Goal: Task Accomplishment & Management: Manage account settings

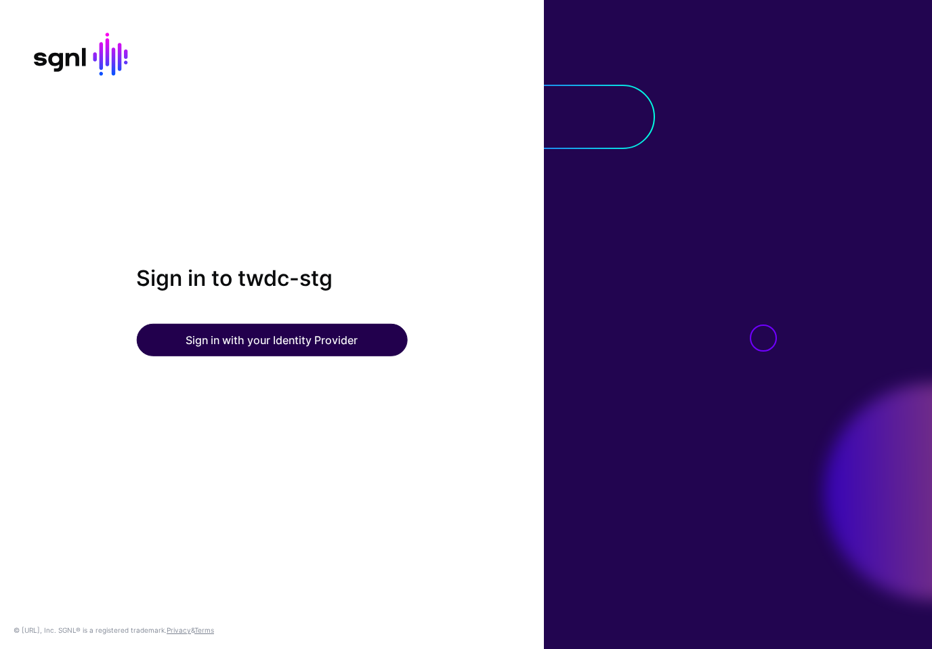
click at [289, 339] on button "Sign in with your Identity Provider" at bounding box center [271, 340] width 271 height 33
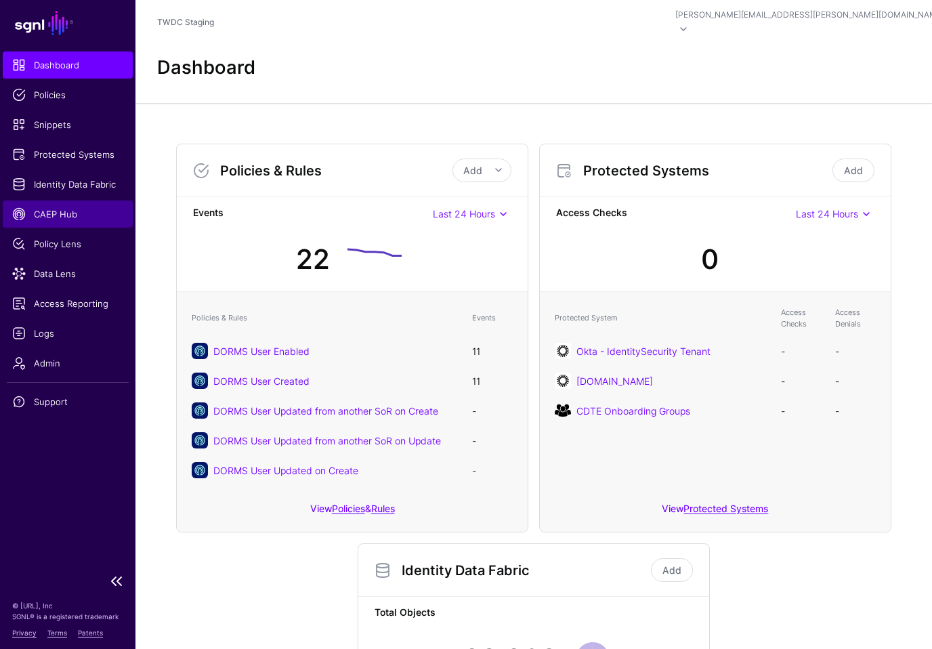
click at [71, 217] on span "CAEP Hub" at bounding box center [67, 214] width 111 height 14
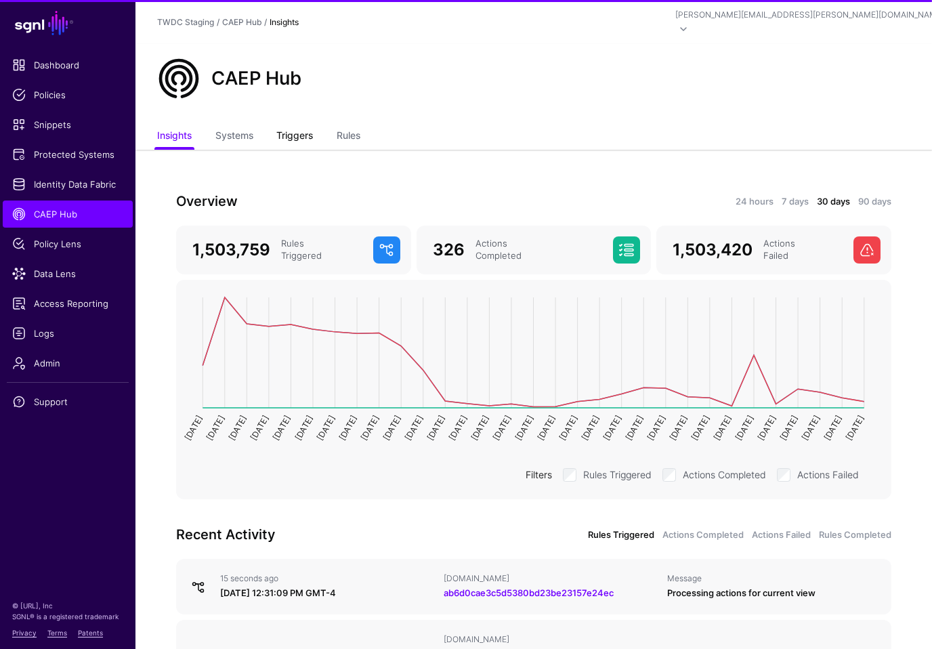
click at [298, 127] on link "Triggers" at bounding box center [294, 137] width 37 height 26
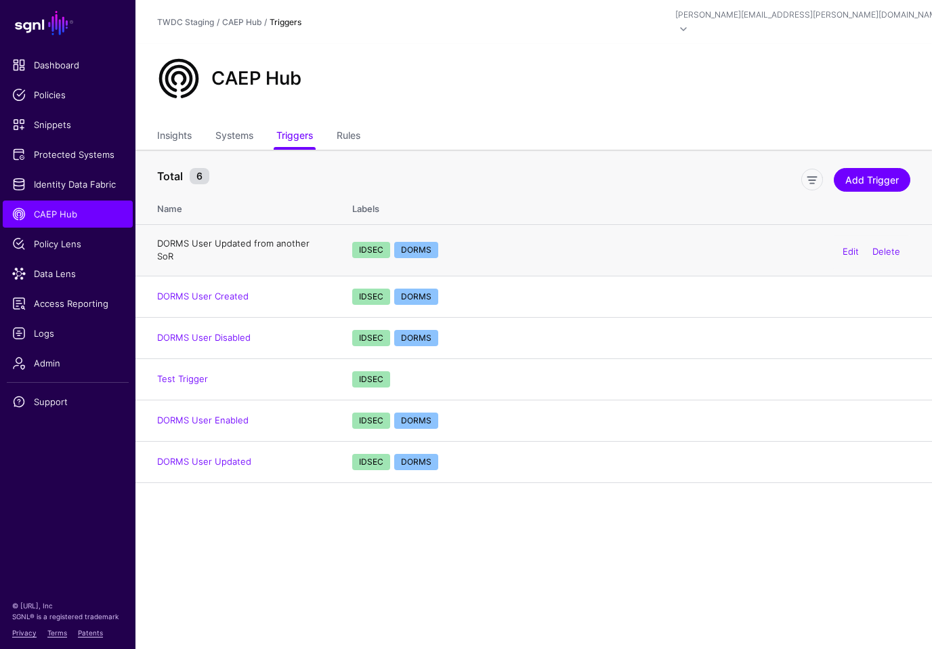
click at [249, 238] on link "DORMS User Updated from another SoR" at bounding box center [233, 250] width 152 height 24
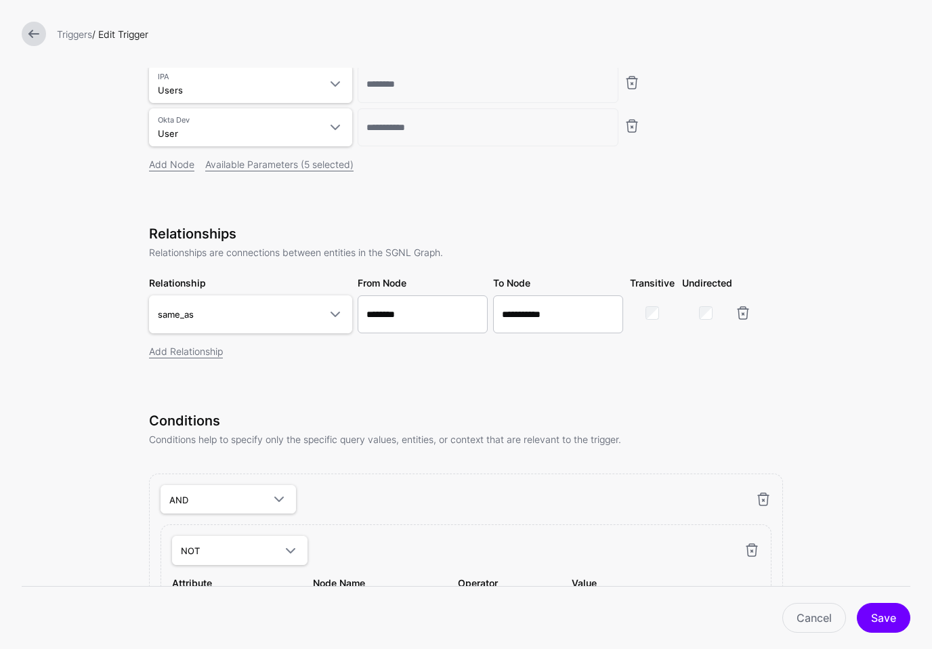
scroll to position [167, 0]
click at [333, 314] on span at bounding box center [335, 313] width 16 height 16
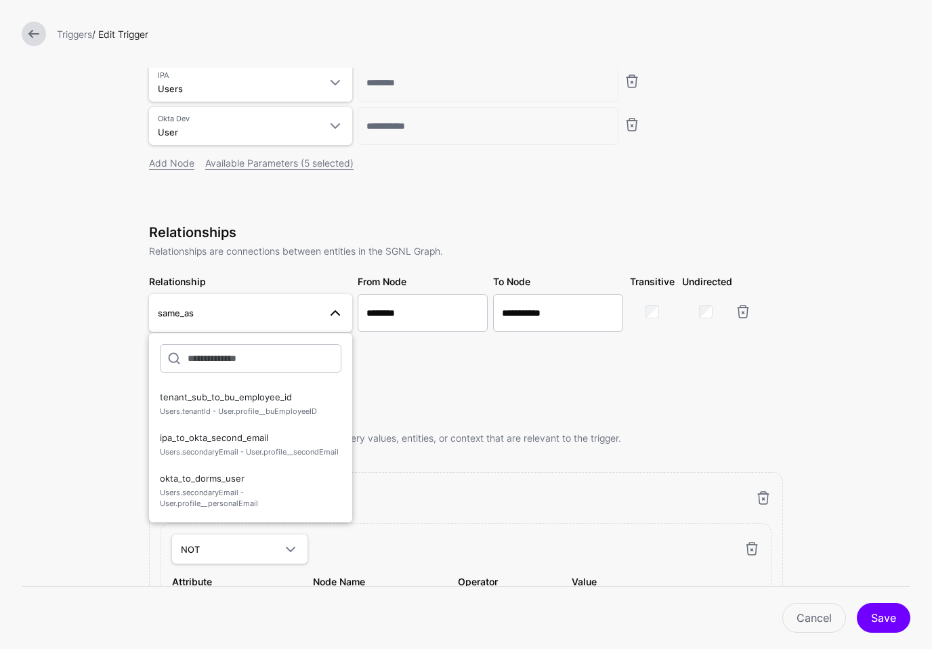
click at [412, 352] on div "Add Relationship" at bounding box center [466, 350] width 634 height 14
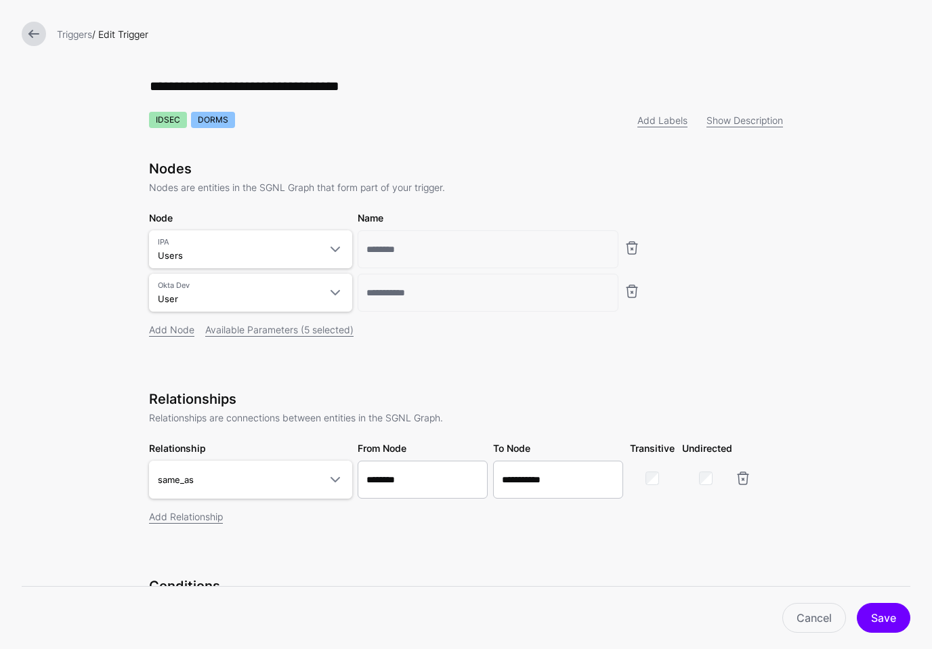
scroll to position [0, 0]
click at [27, 33] on link at bounding box center [34, 34] width 24 height 24
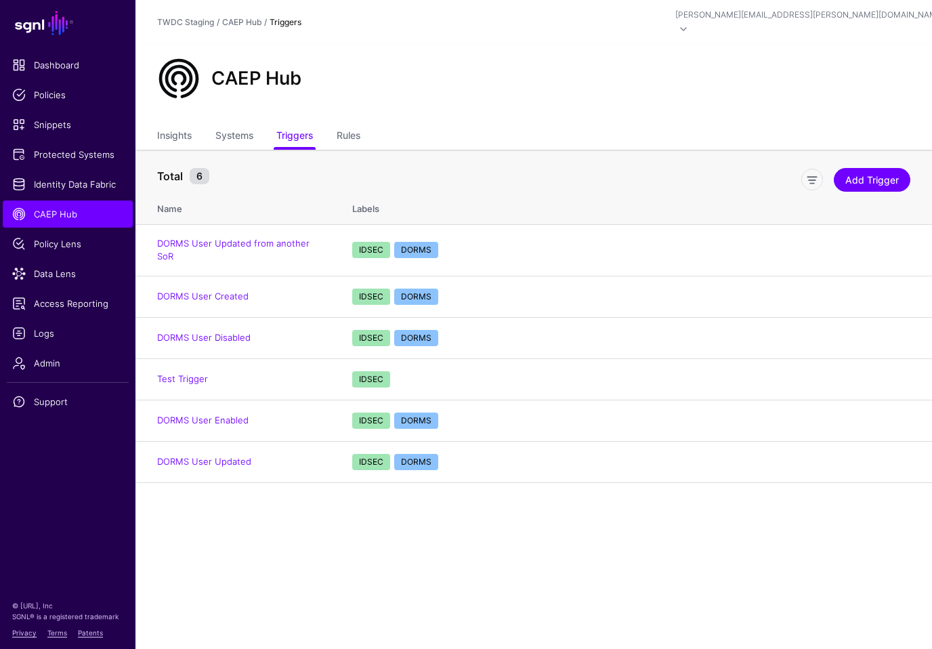
click at [246, 528] on main "SGNL Dashboard Policies Snippets Protected Systems Identity Data Fabric CAEP Hu…" at bounding box center [466, 324] width 932 height 649
click at [262, 549] on main "SGNL Dashboard Policies Snippets Protected Systems Identity Data Fabric CAEP Hu…" at bounding box center [466, 324] width 932 height 649
click at [257, 238] on link "DORMS User Updated from another SoR" at bounding box center [233, 250] width 152 height 24
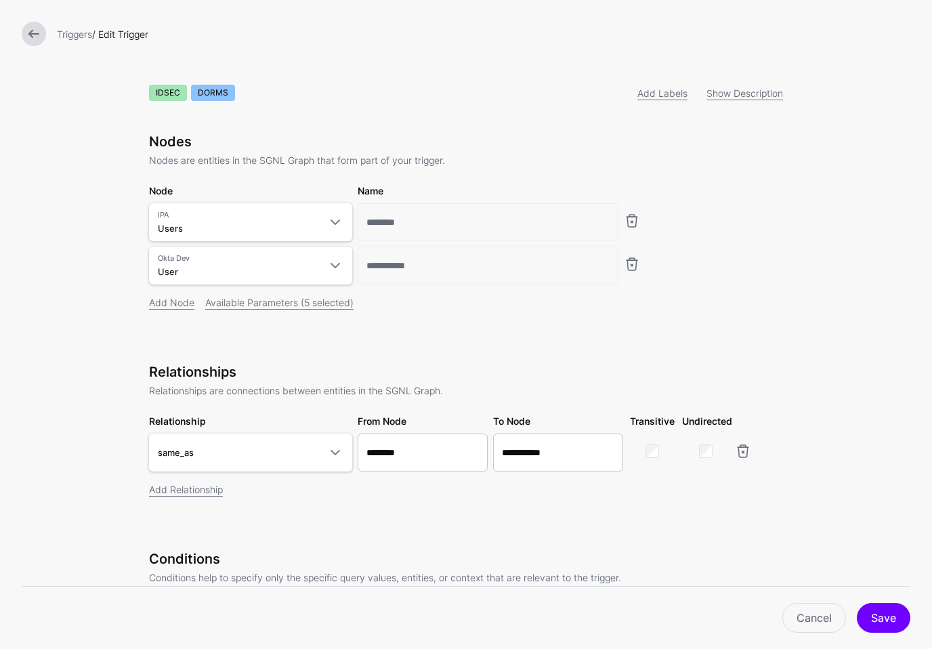
scroll to position [24, 0]
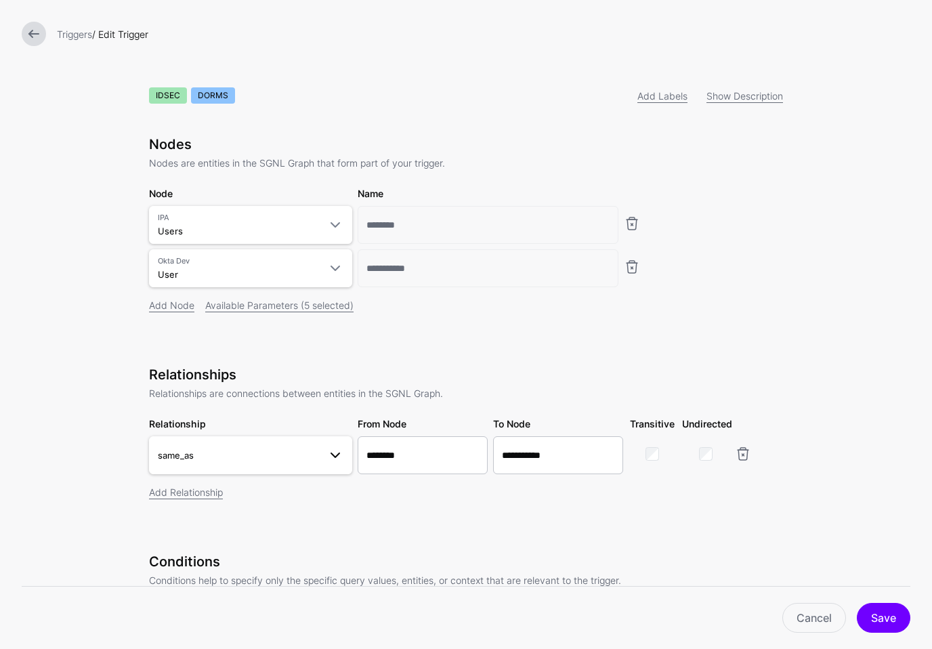
click at [336, 459] on span at bounding box center [335, 455] width 16 height 16
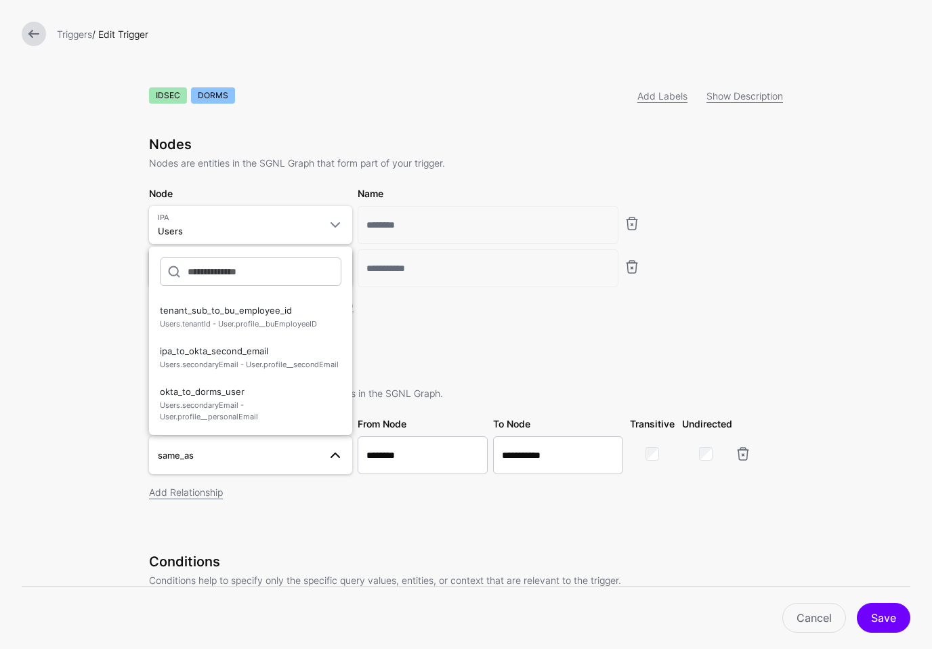
click at [112, 402] on form "**********" at bounding box center [466, 547] width 932 height 1143
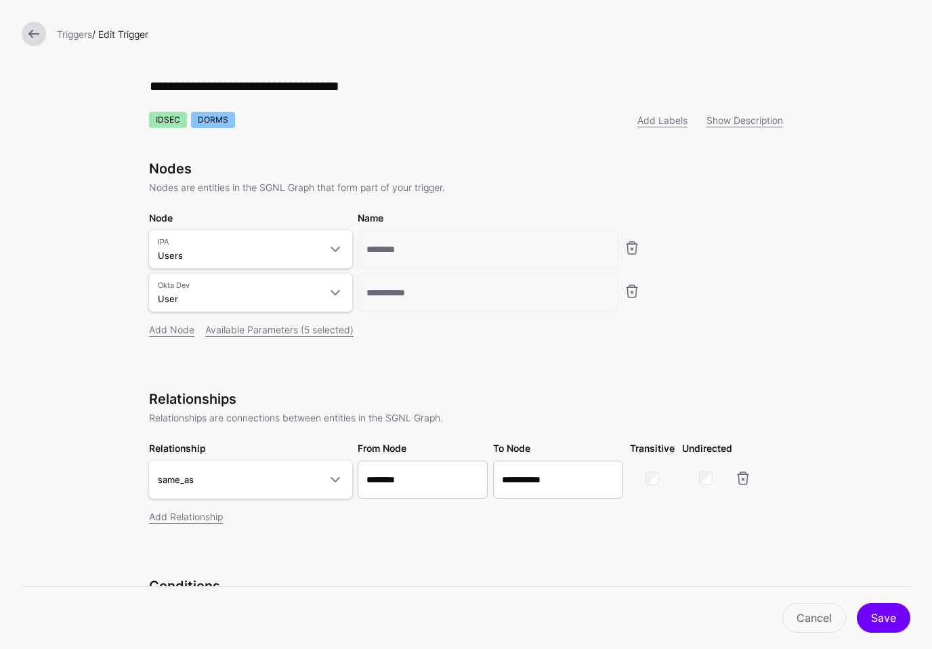
scroll to position [0, 0]
drag, startPoint x: 817, startPoint y: 618, endPoint x: 707, endPoint y: 559, distance: 124.8
click at [817, 617] on link "Cancel" at bounding box center [814, 618] width 64 height 30
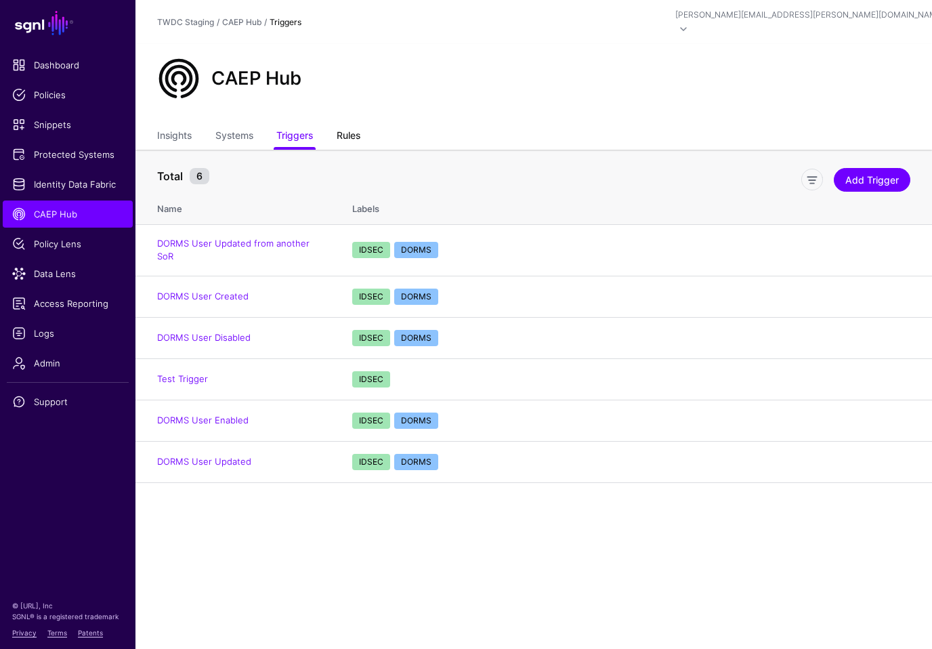
click at [351, 124] on link "Rules" at bounding box center [349, 137] width 24 height 26
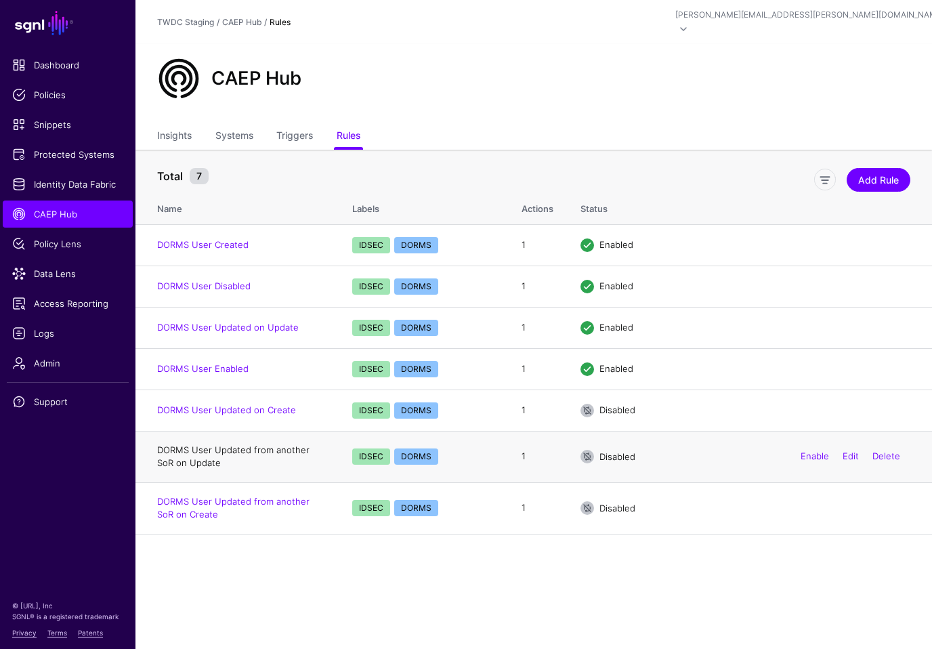
click at [247, 444] on link "DORMS User Updated from another SoR on Update" at bounding box center [233, 456] width 152 height 24
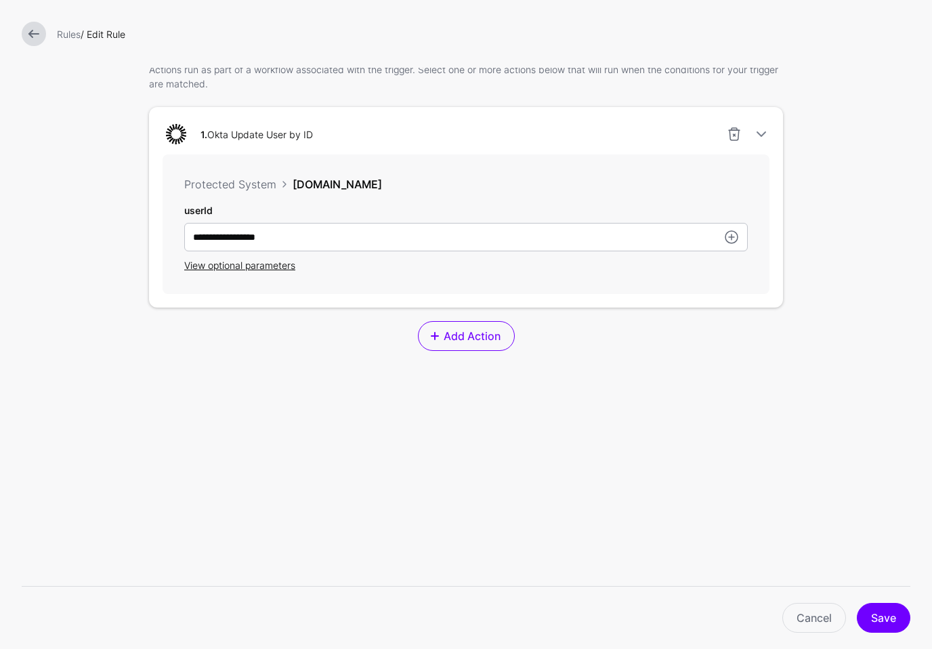
scroll to position [357, 0]
click at [240, 267] on span "View optional parameters" at bounding box center [239, 265] width 111 height 12
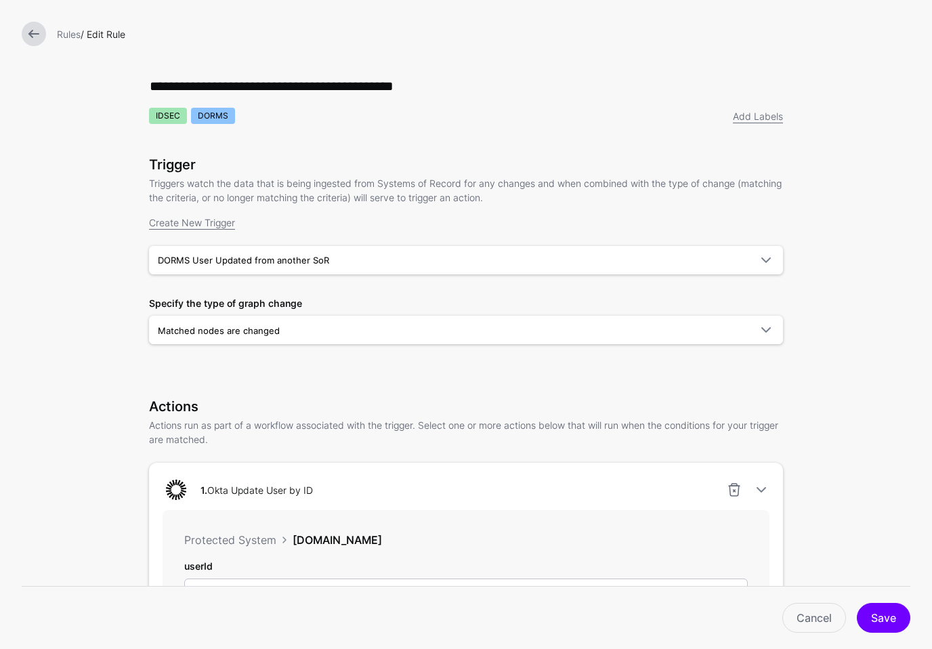
scroll to position [0, 0]
click at [34, 35] on link at bounding box center [34, 34] width 24 height 24
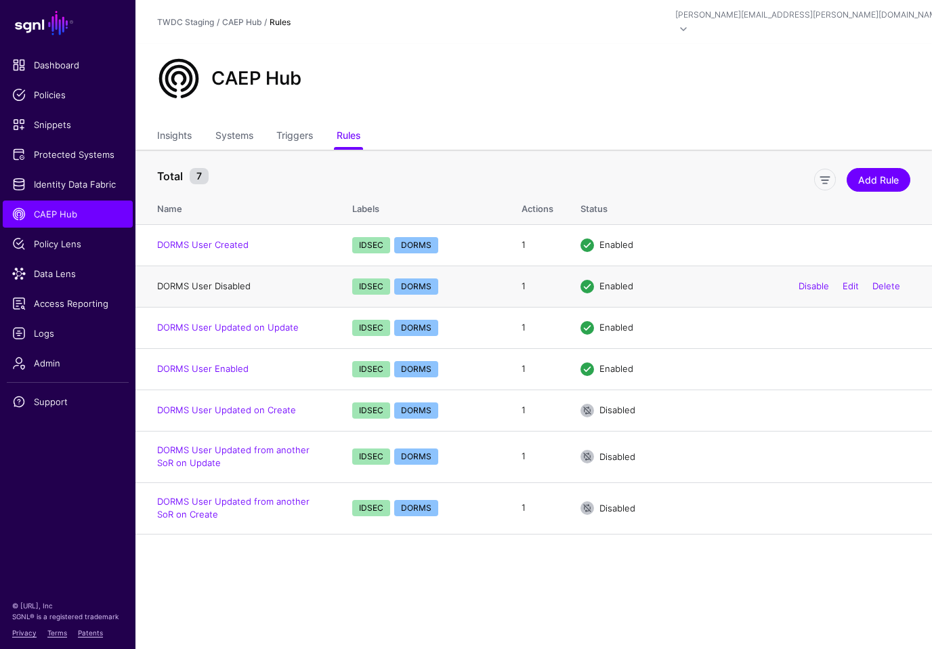
click at [232, 280] on link "DORMS User Disabled" at bounding box center [203, 285] width 93 height 11
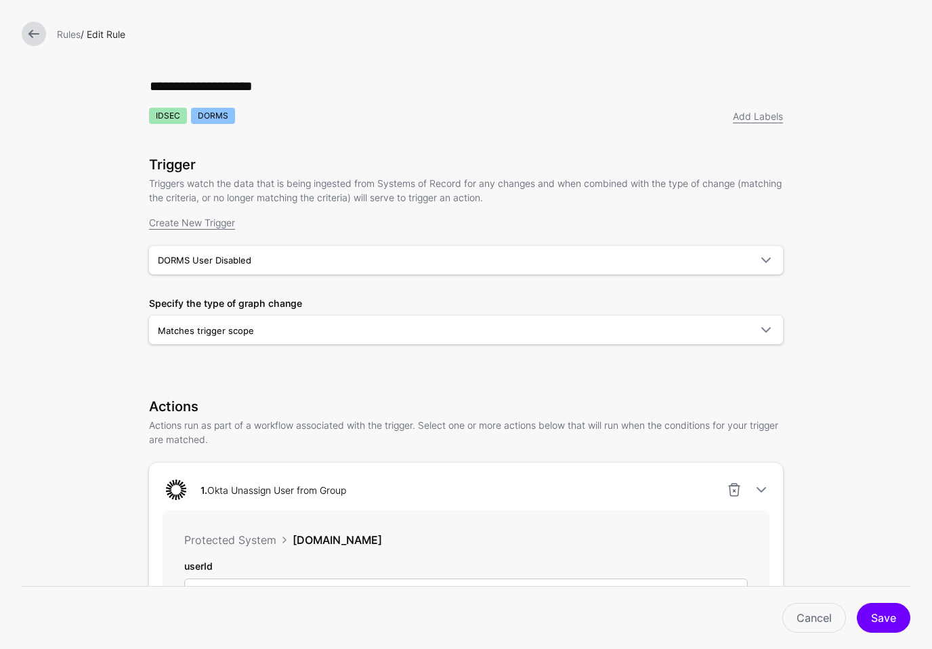
click at [40, 37] on link at bounding box center [34, 34] width 24 height 24
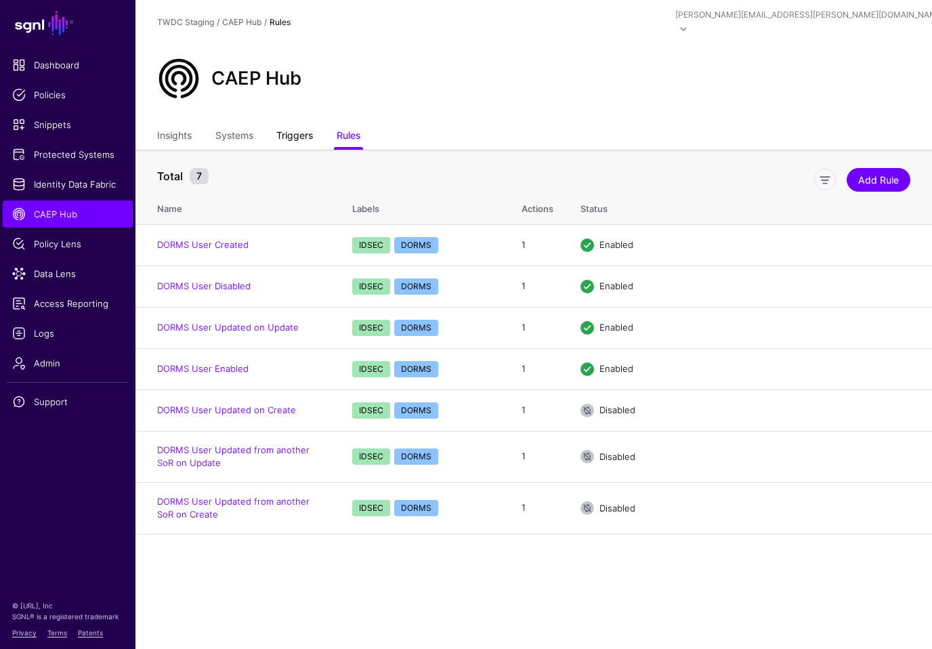
click at [301, 124] on link "Triggers" at bounding box center [294, 137] width 37 height 26
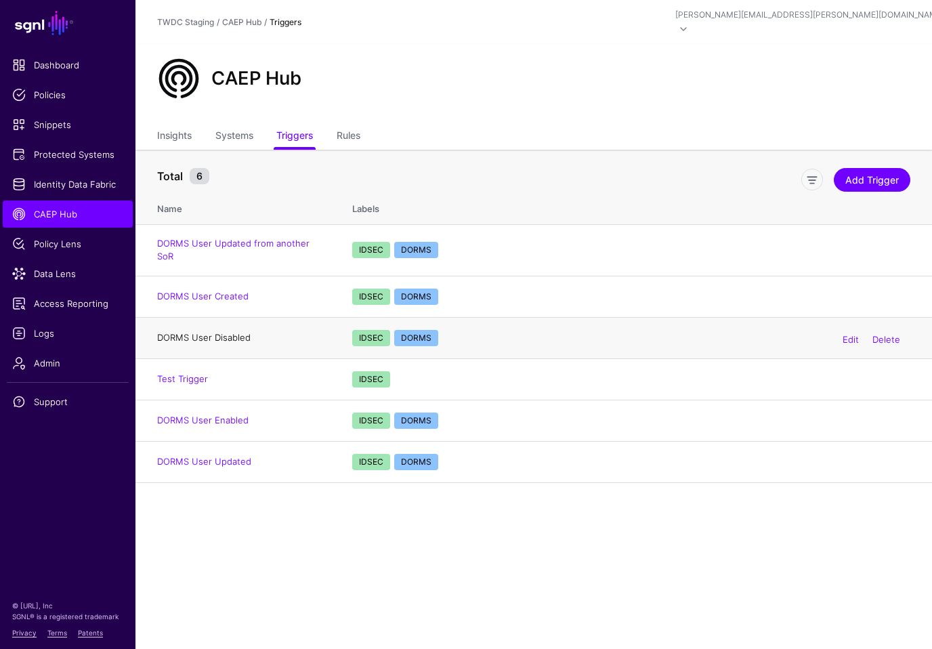
click at [205, 332] on link "DORMS User Disabled" at bounding box center [203, 337] width 93 height 11
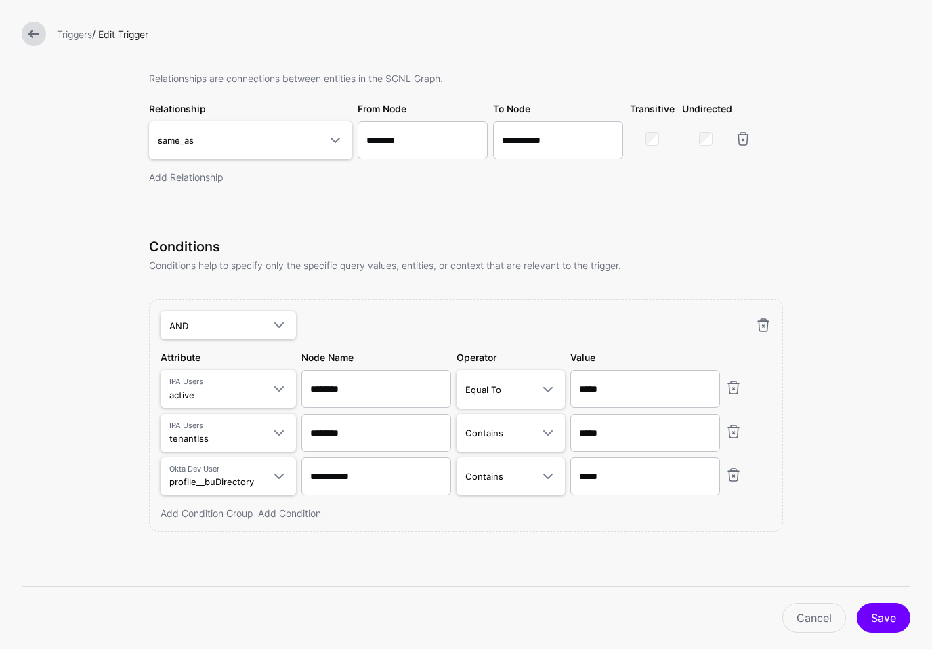
scroll to position [341, 0]
click at [333, 142] on span at bounding box center [335, 140] width 16 height 16
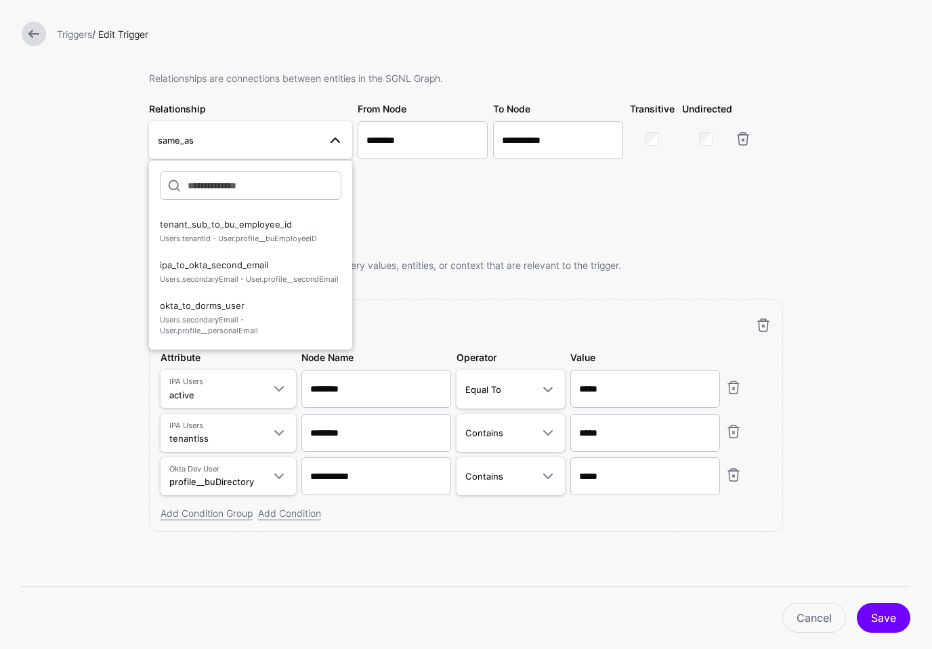
click at [87, 249] on form "**********" at bounding box center [466, 155] width 932 height 988
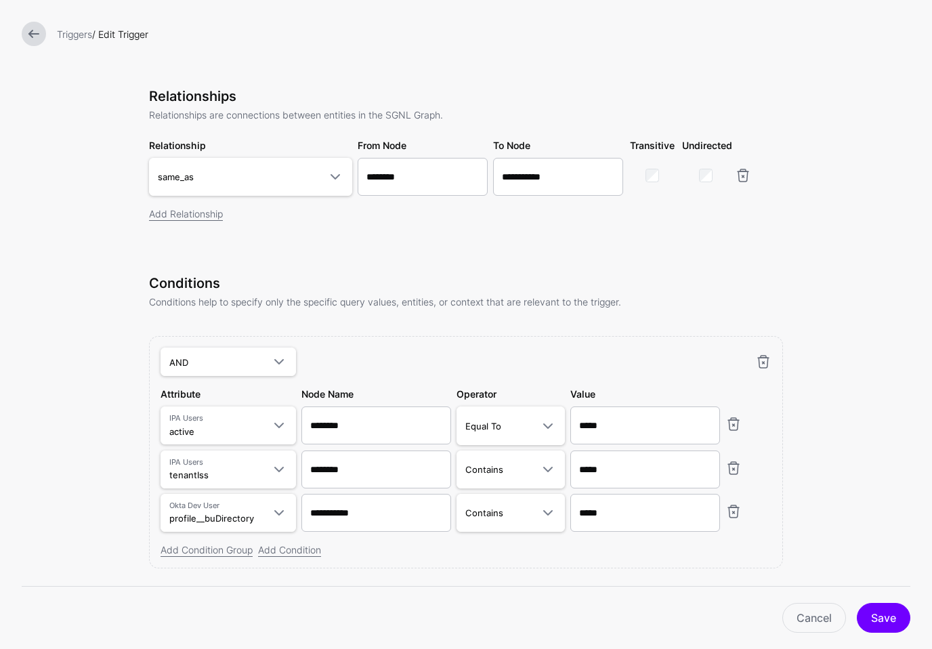
scroll to position [305, 0]
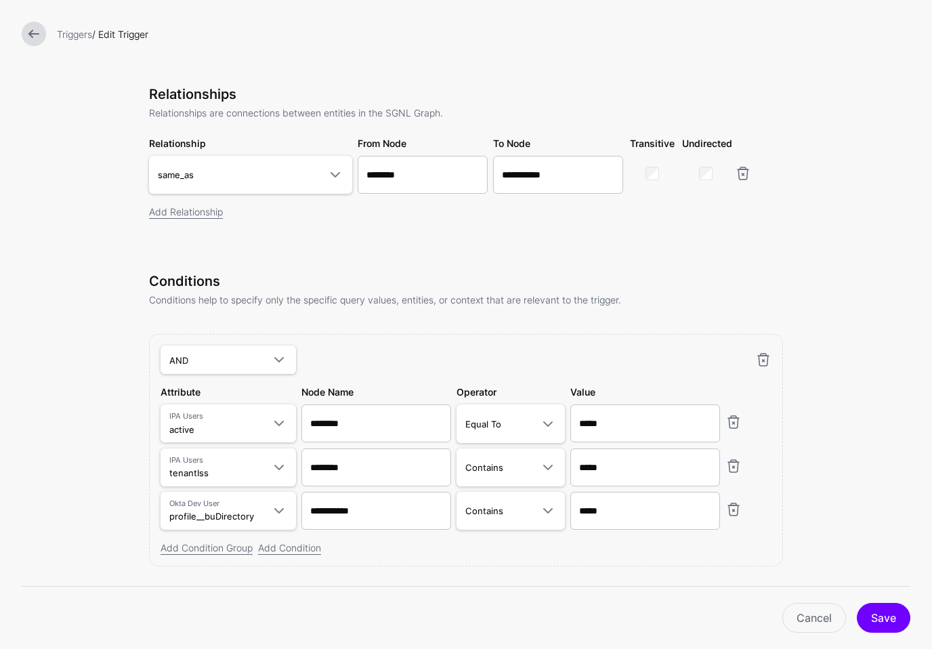
click at [38, 37] on link at bounding box center [34, 34] width 24 height 24
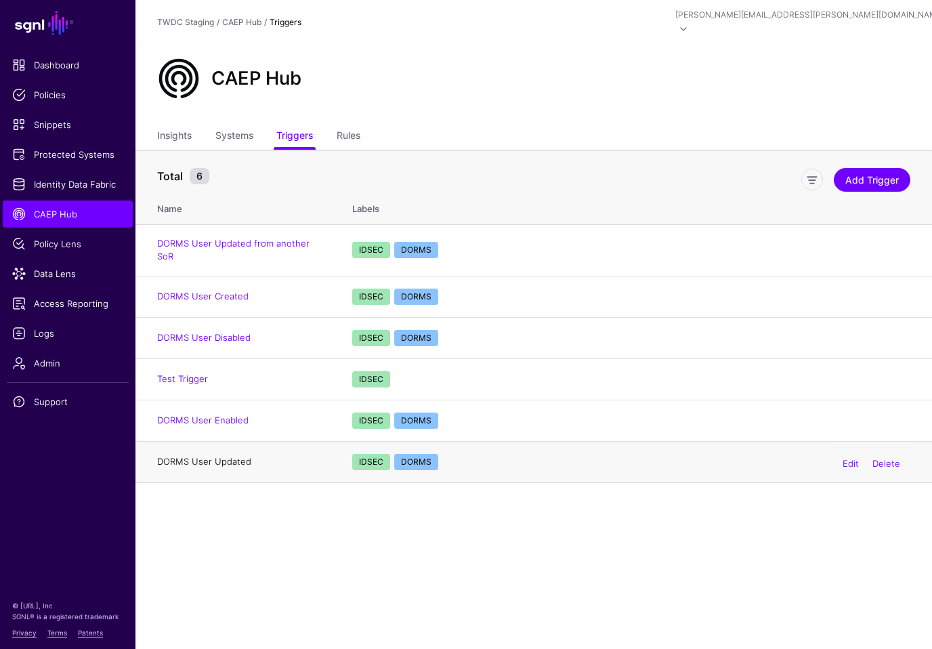
click at [210, 456] on link "DORMS User Updated" at bounding box center [204, 461] width 94 height 11
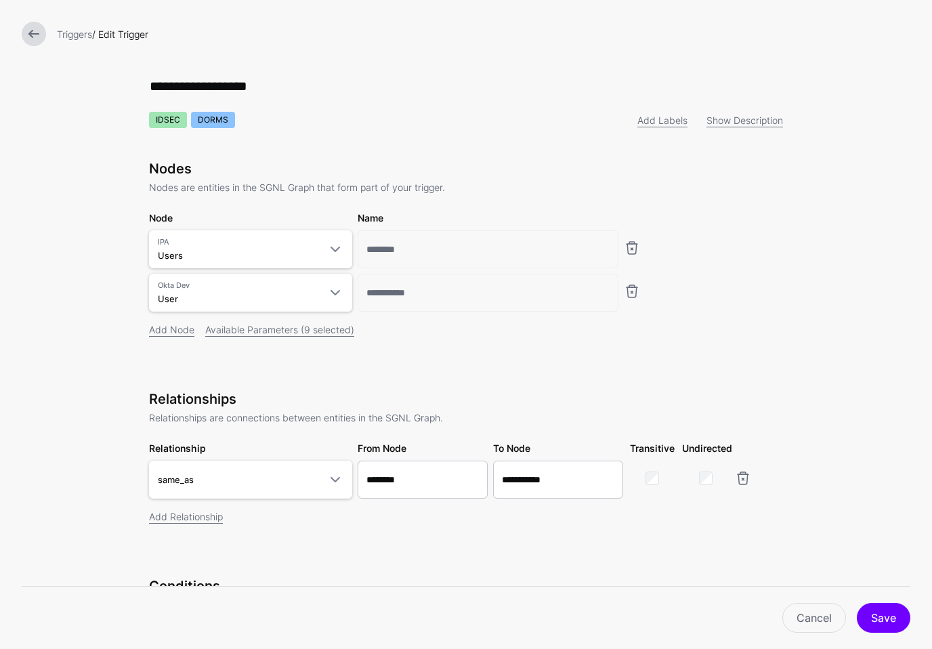
click at [34, 34] on link at bounding box center [34, 34] width 24 height 24
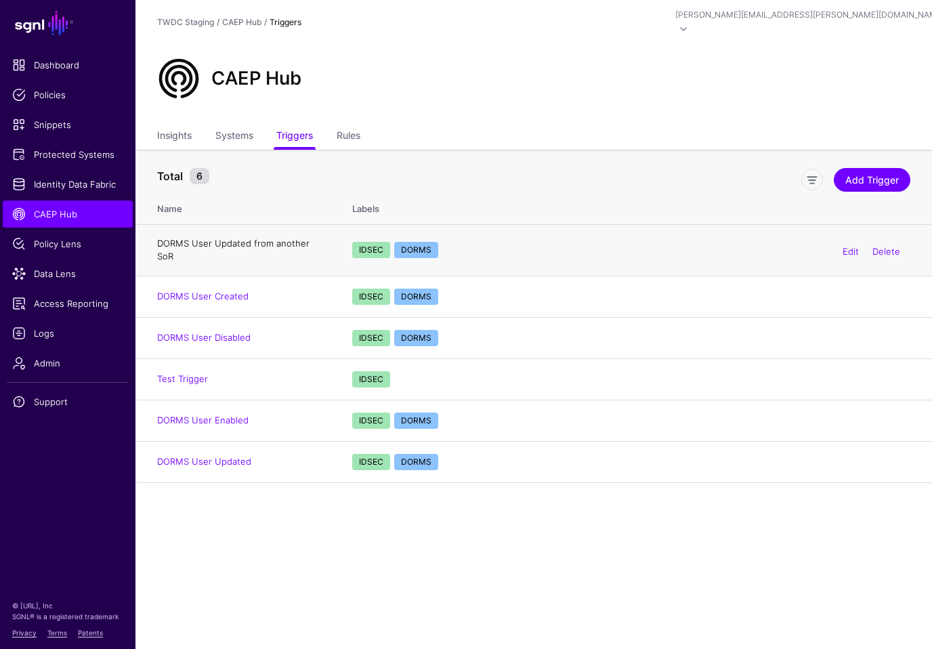
click at [272, 238] on link "DORMS User Updated from another SoR" at bounding box center [233, 250] width 152 height 24
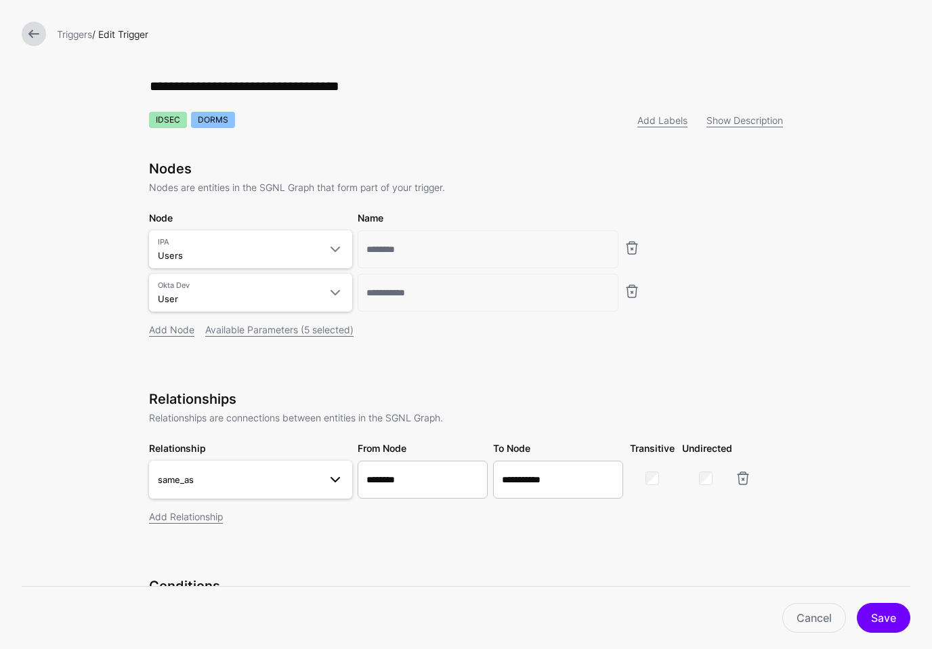
click at [333, 480] on span at bounding box center [335, 479] width 16 height 16
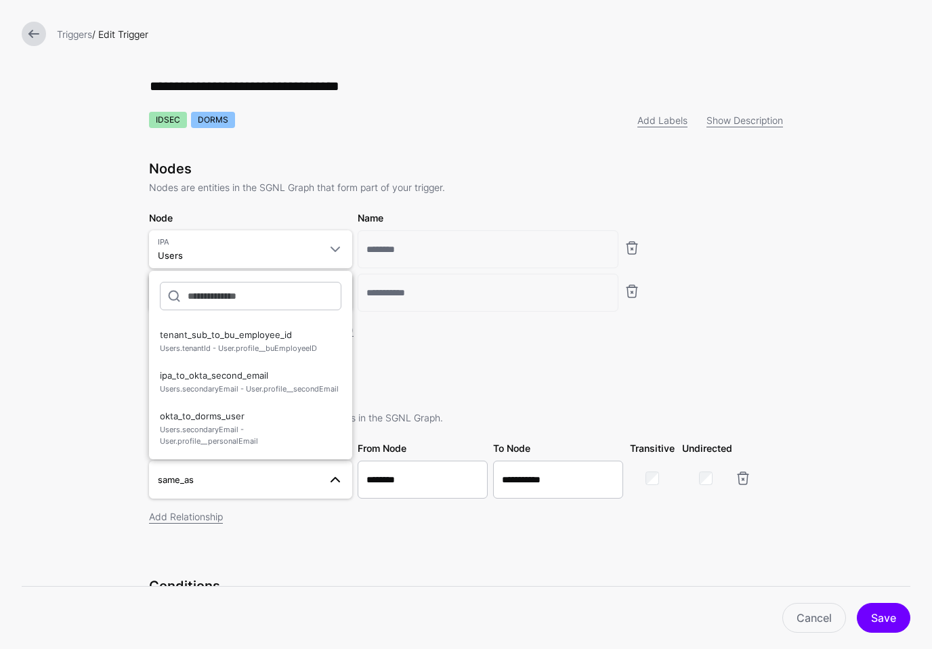
click at [111, 388] on form "**********" at bounding box center [466, 571] width 932 height 1143
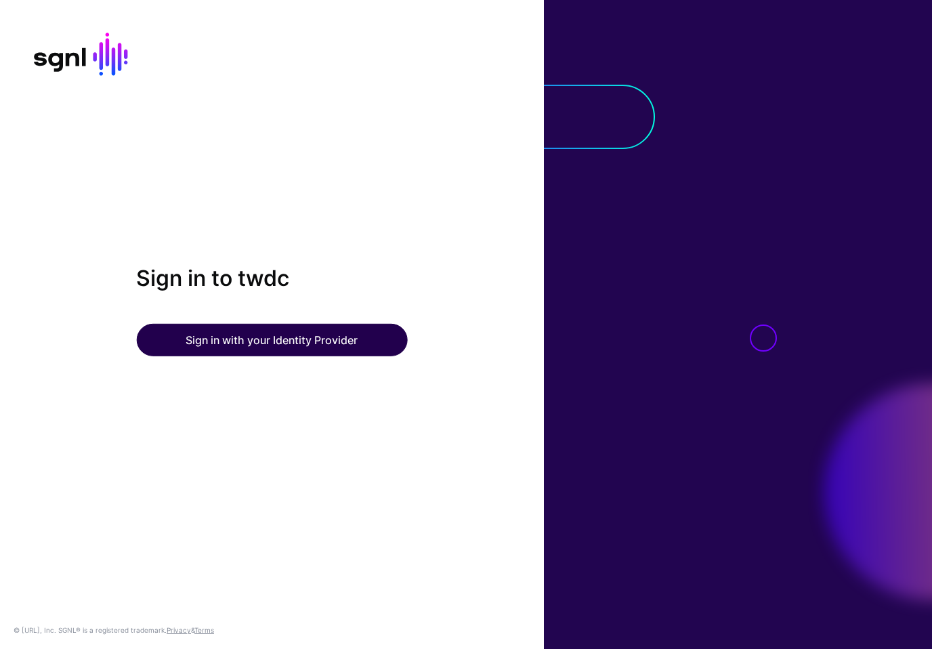
click at [293, 345] on button "Sign in with your Identity Provider" at bounding box center [271, 340] width 271 height 33
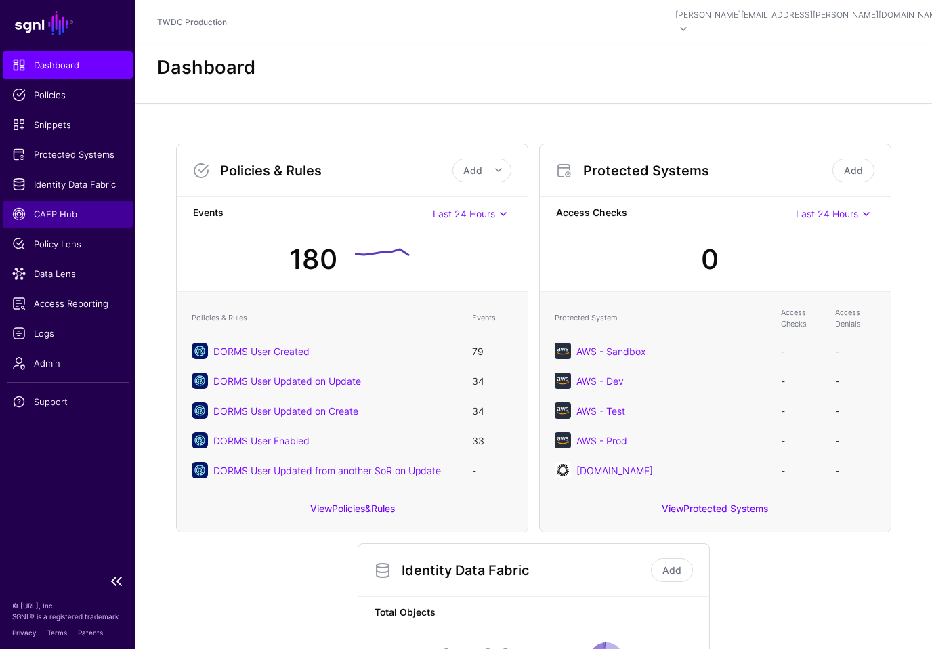
click at [54, 212] on span "CAEP Hub" at bounding box center [67, 214] width 111 height 14
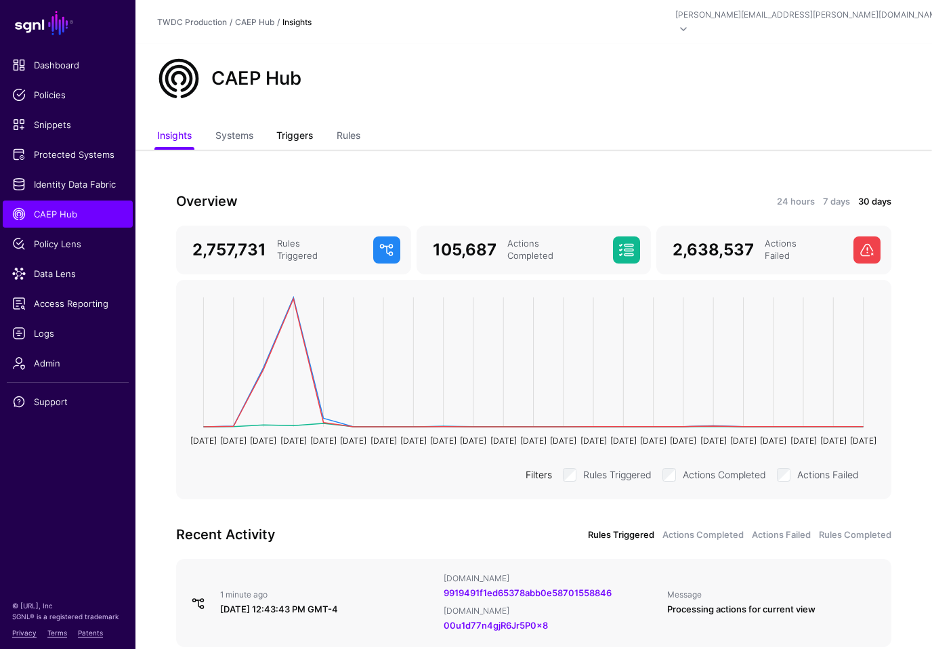
click at [301, 124] on link "Triggers" at bounding box center [294, 137] width 37 height 26
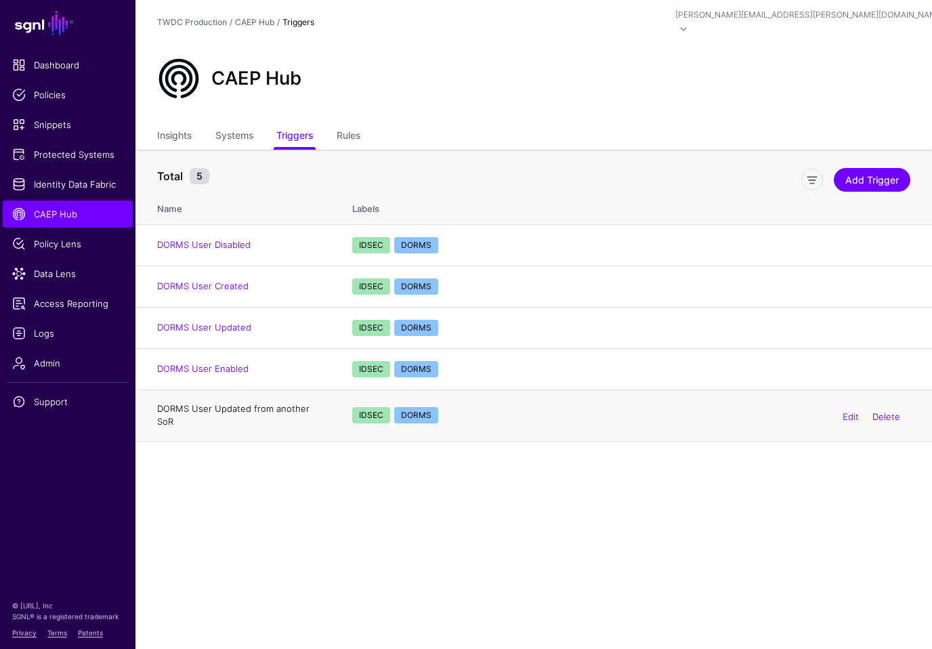
click at [286, 403] on link "DORMS User Updated from another SoR" at bounding box center [233, 415] width 152 height 24
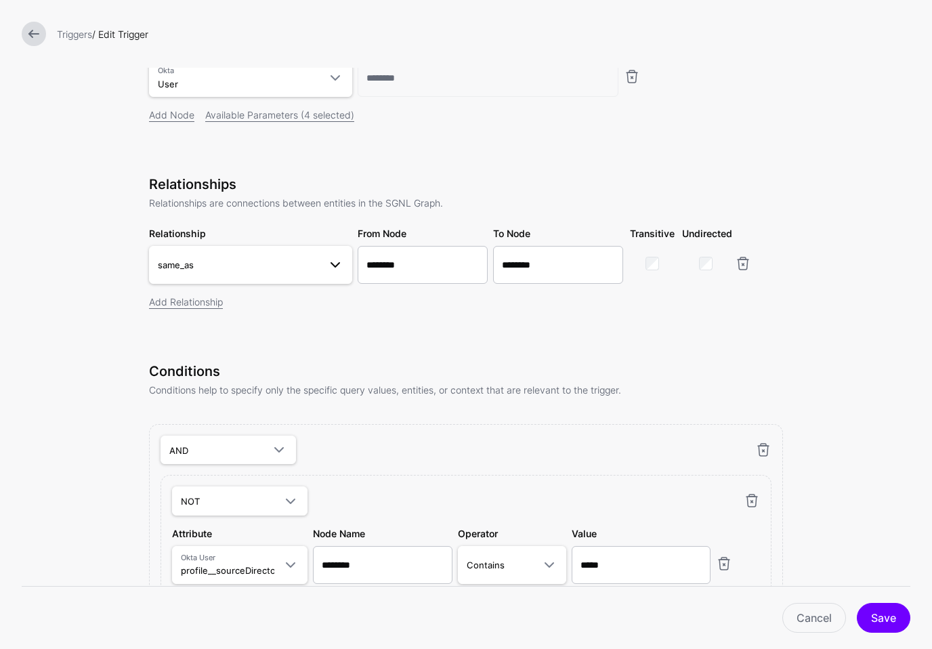
scroll to position [216, 0]
click at [294, 267] on span "same_as" at bounding box center [238, 263] width 161 height 15
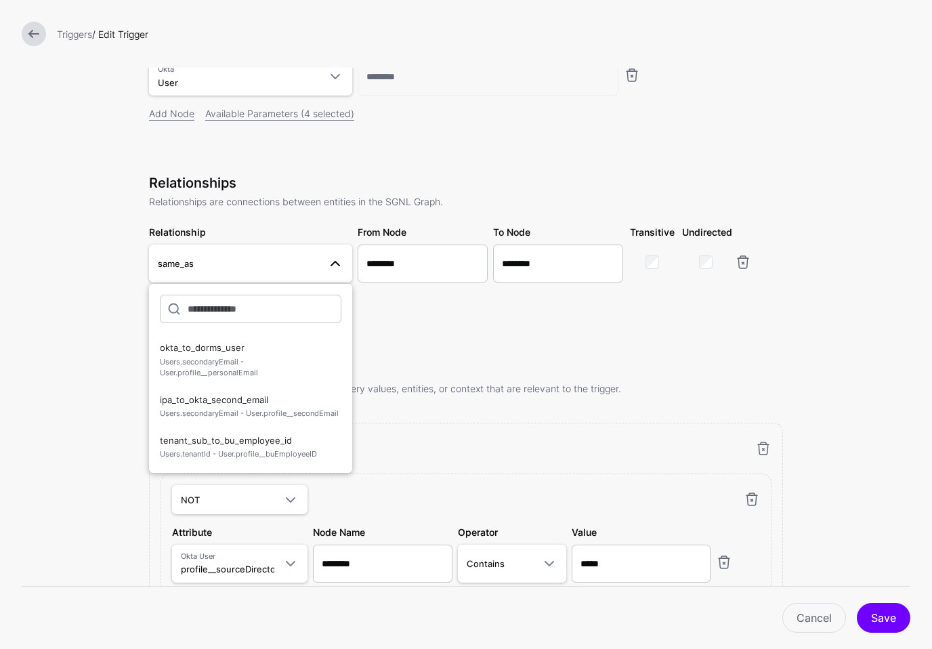
click at [86, 311] on form "**********" at bounding box center [466, 377] width 932 height 1187
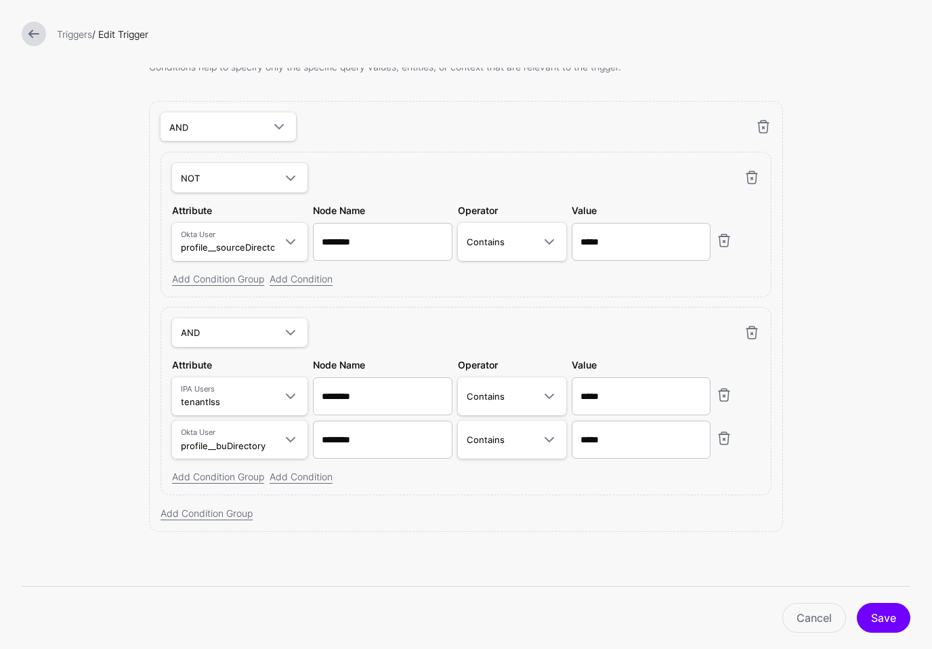
scroll to position [539, 0]
click at [39, 39] on link at bounding box center [34, 34] width 24 height 24
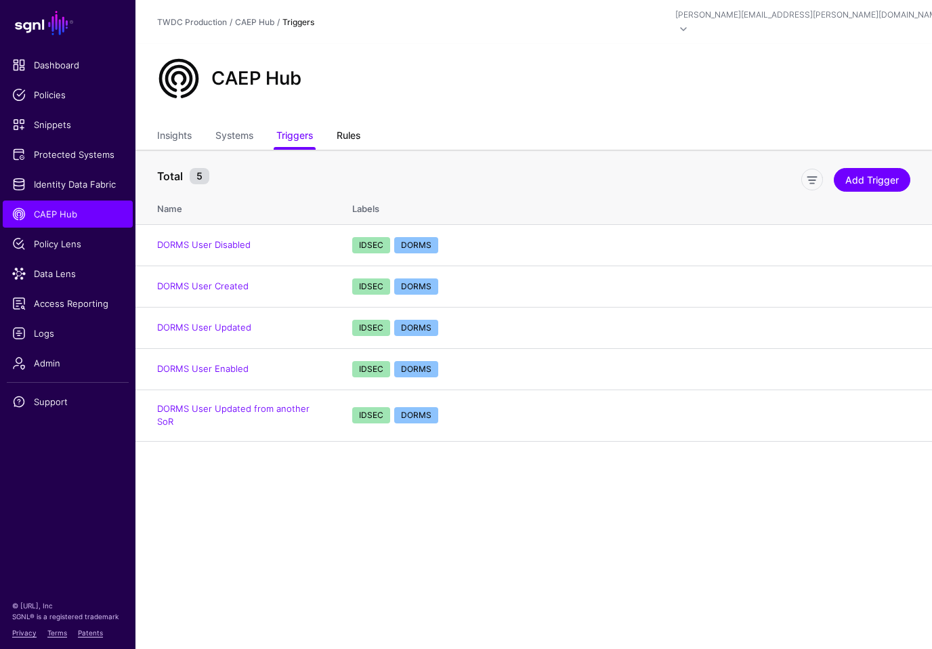
click at [350, 131] on link "Rules" at bounding box center [349, 137] width 24 height 26
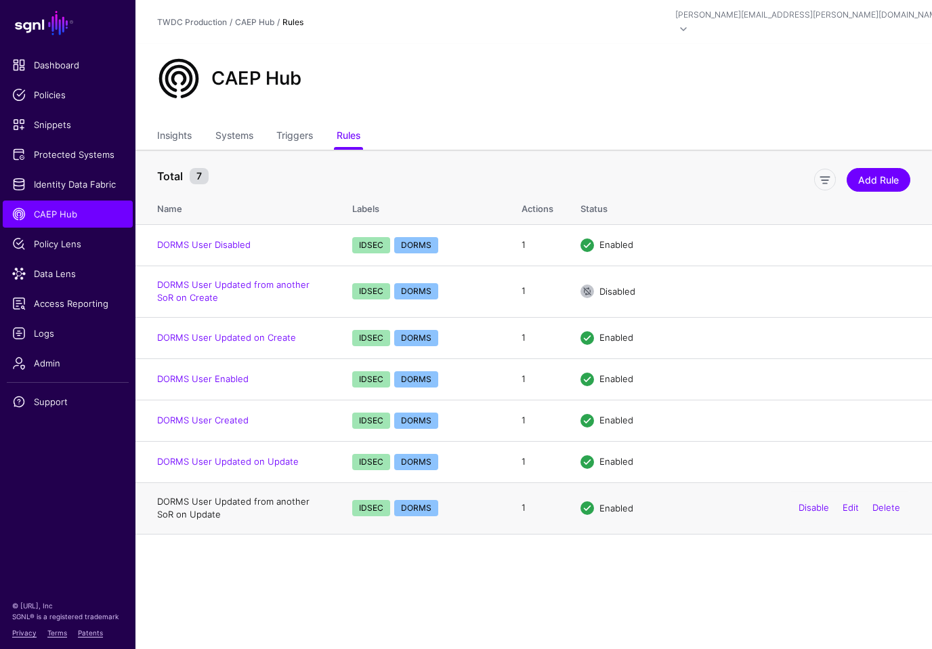
click at [191, 496] on link "DORMS User Updated from another SoR on Update" at bounding box center [233, 508] width 152 height 24
click at [302, 124] on link "Triggers" at bounding box center [294, 137] width 37 height 26
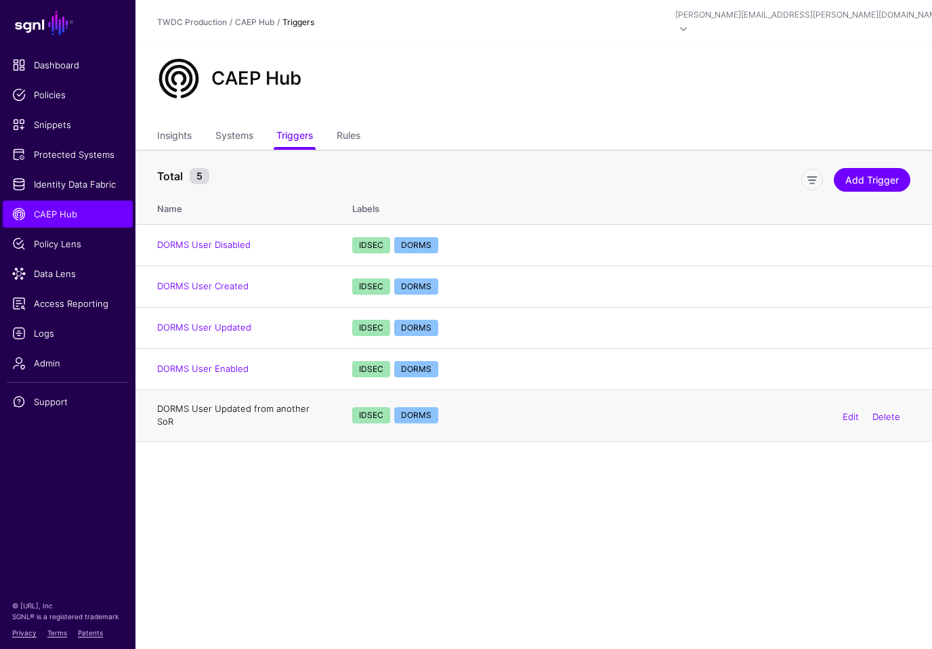
click at [263, 403] on link "DORMS User Updated from another SoR" at bounding box center [233, 415] width 152 height 24
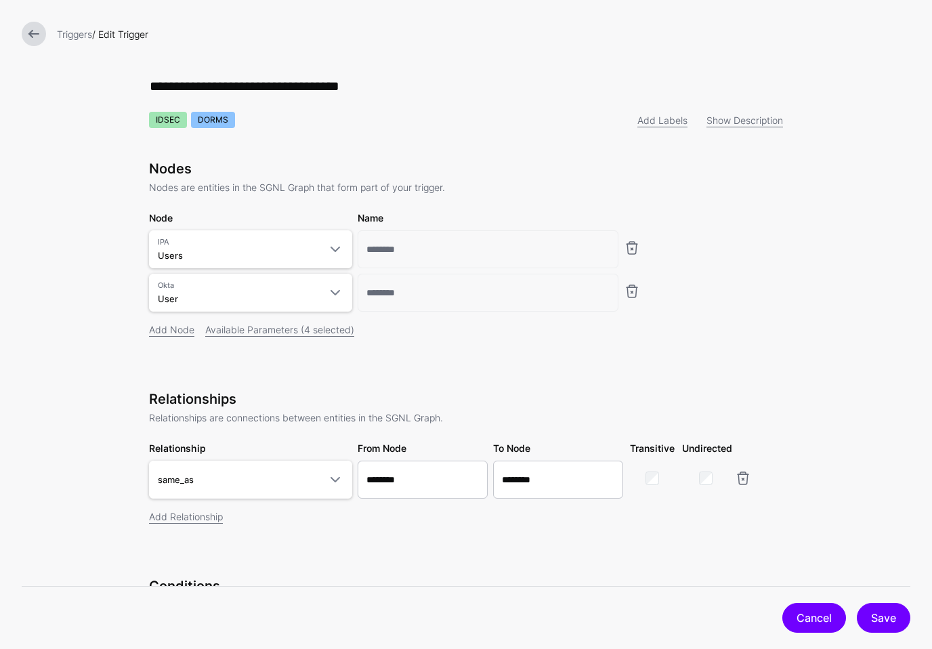
click at [803, 614] on link "Cancel" at bounding box center [814, 618] width 64 height 30
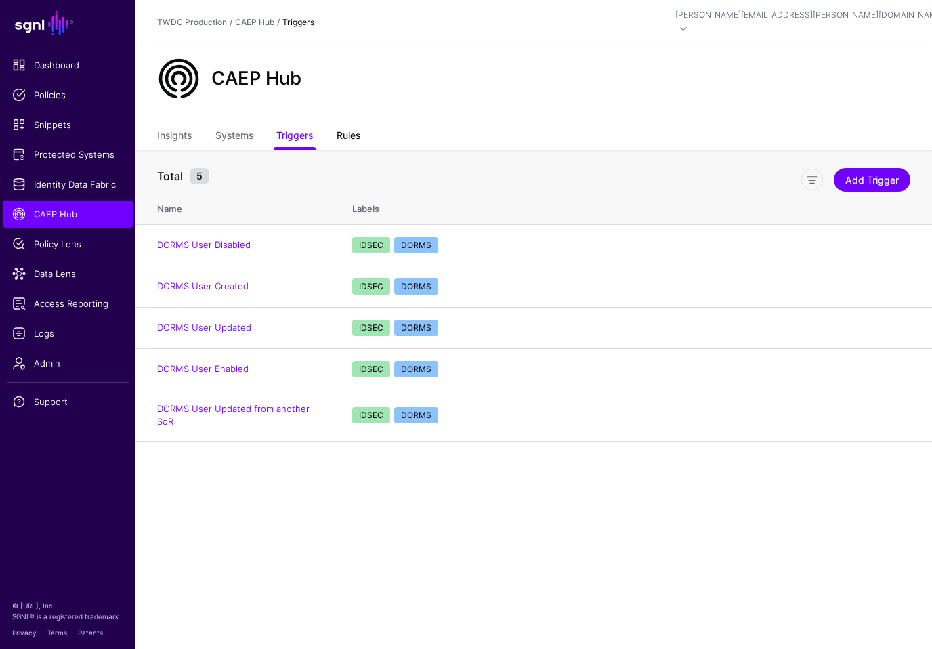
click at [343, 129] on link "Rules" at bounding box center [349, 137] width 24 height 26
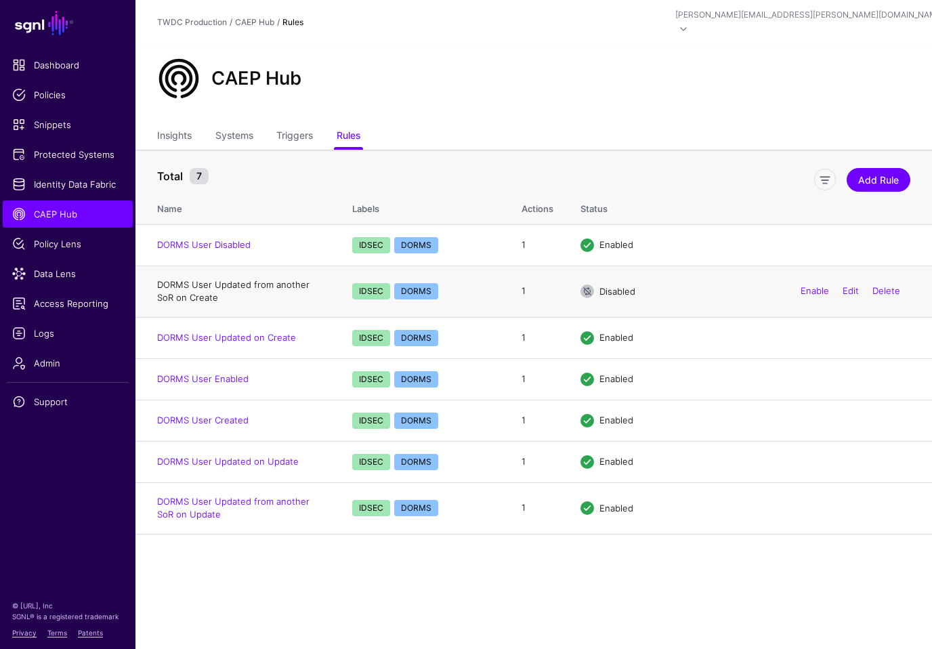
click at [284, 279] on link "DORMS User Updated from another SoR on Create" at bounding box center [233, 291] width 152 height 24
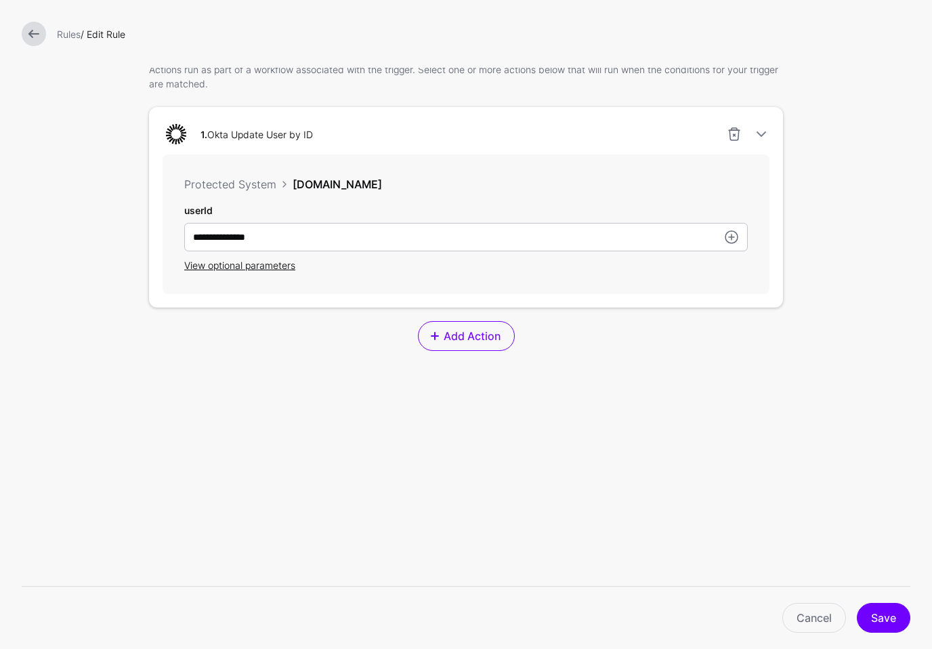
scroll to position [357, 0]
click at [207, 267] on span "View optional parameters" at bounding box center [239, 265] width 111 height 12
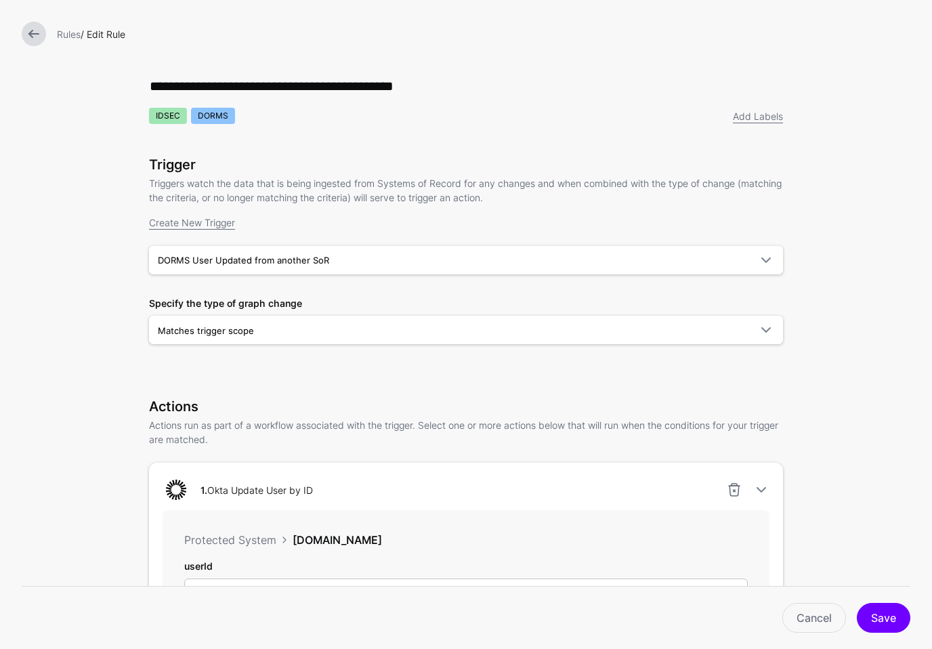
scroll to position [0, 0]
click at [35, 33] on link at bounding box center [34, 34] width 24 height 24
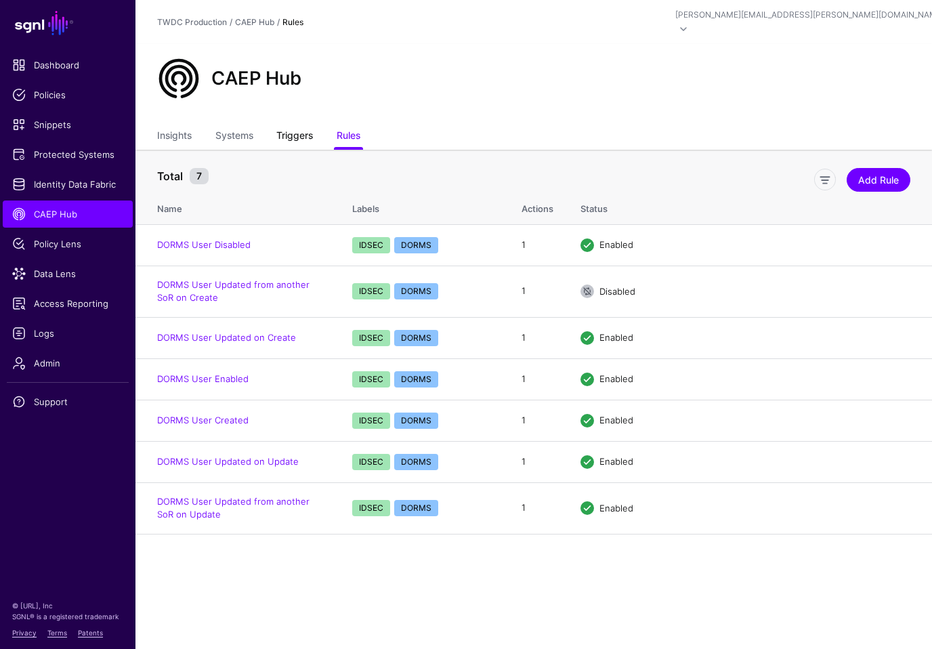
click at [291, 125] on link "Triggers" at bounding box center [294, 137] width 37 height 26
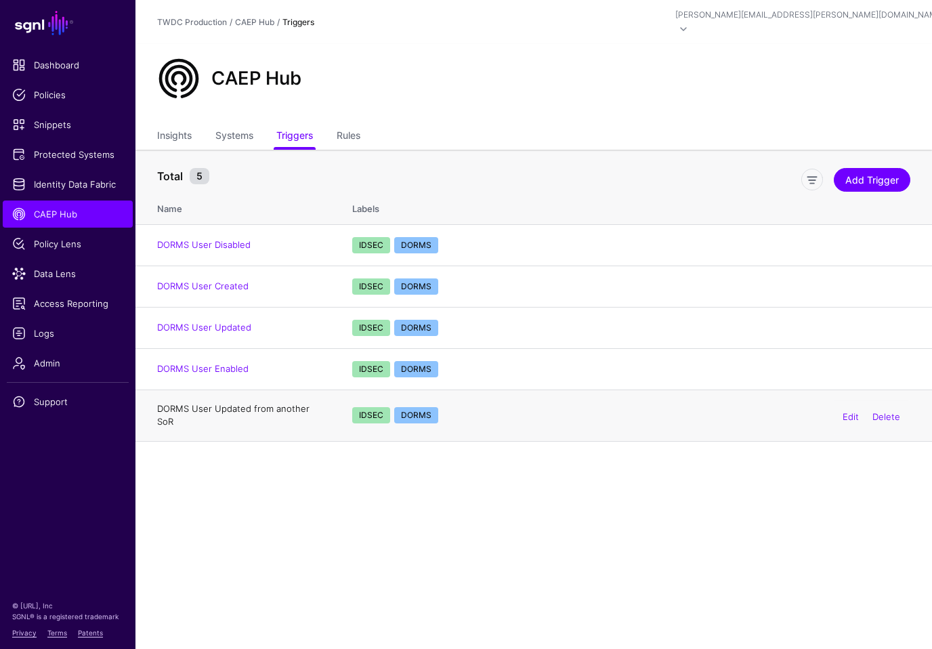
click at [213, 403] on link "DORMS User Updated from another SoR" at bounding box center [233, 415] width 152 height 24
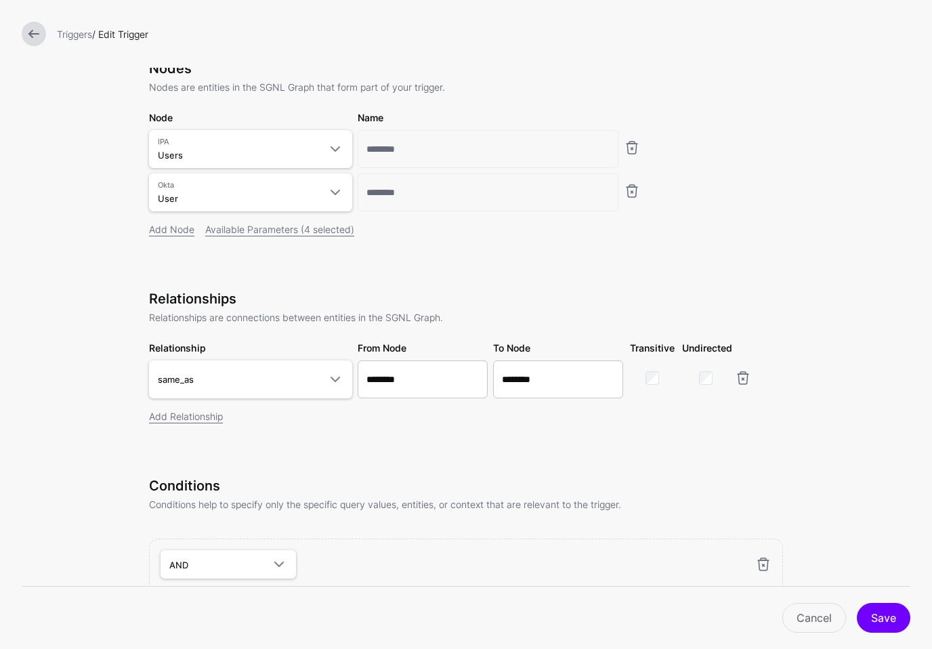
scroll to position [129, 0]
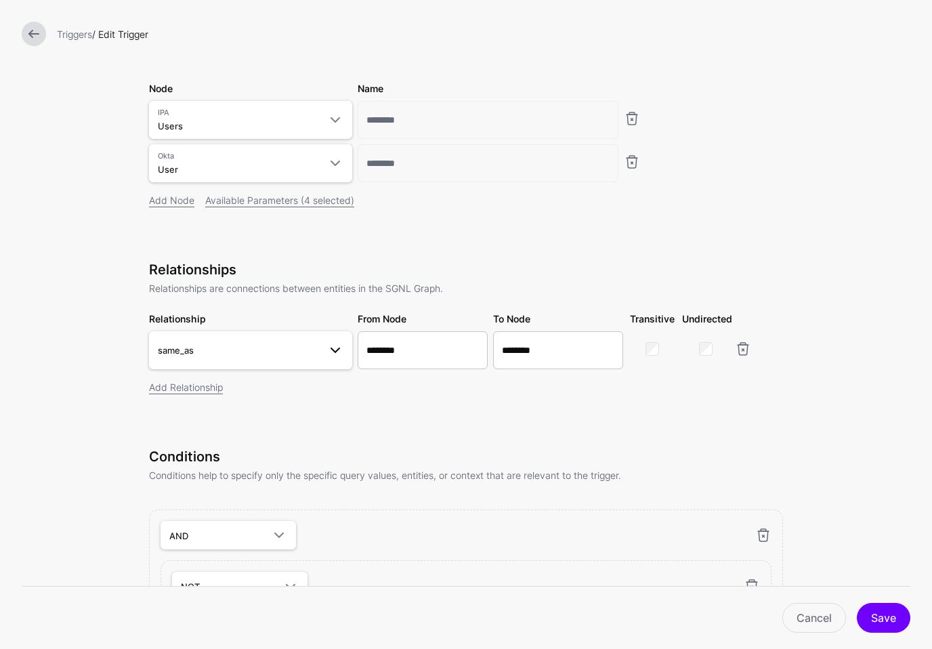
click at [329, 354] on span at bounding box center [335, 350] width 16 height 16
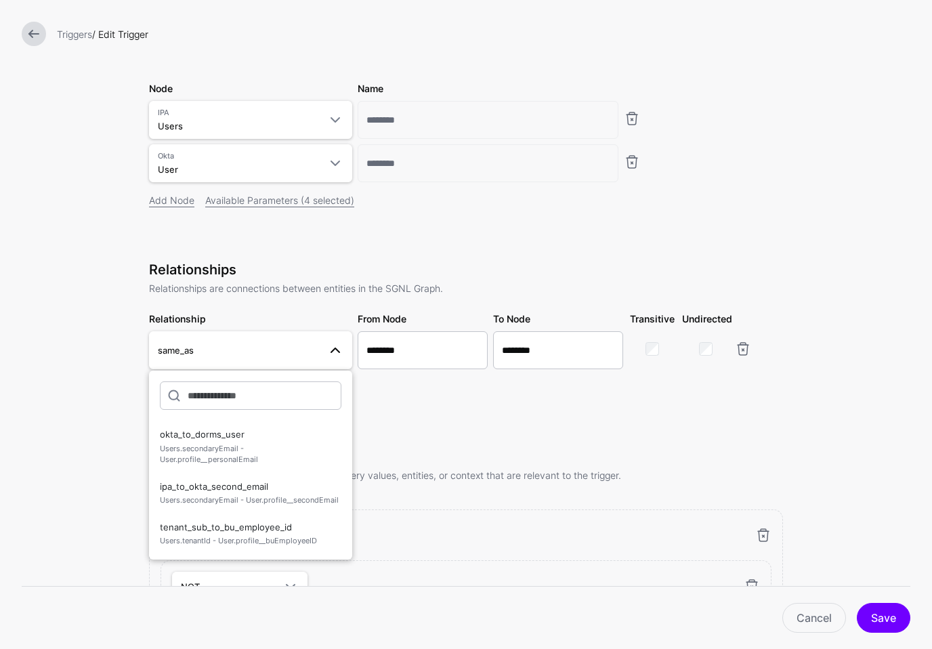
click at [127, 435] on form "**********" at bounding box center [466, 464] width 932 height 1187
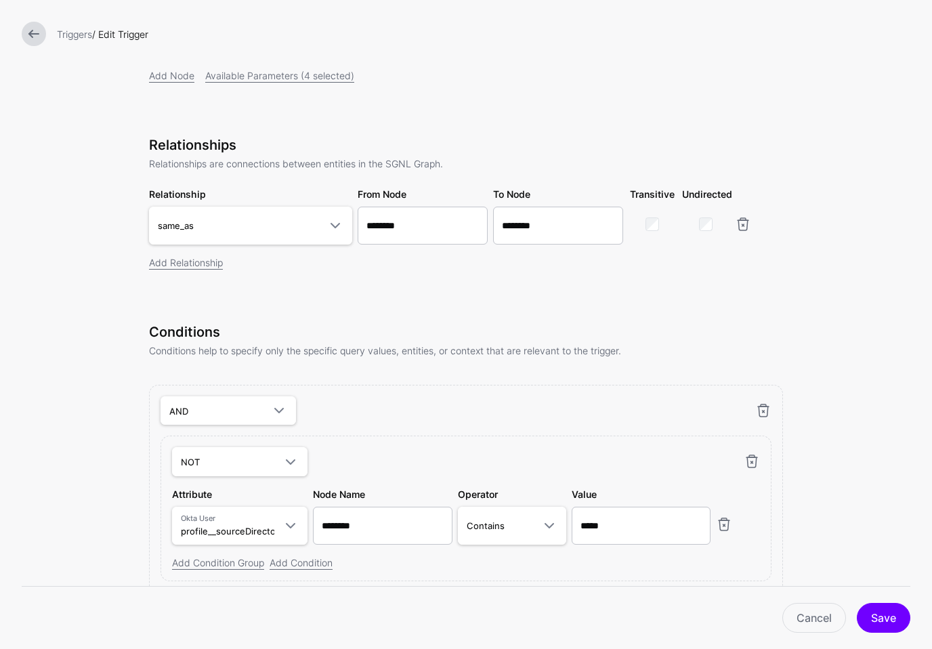
scroll to position [255, 0]
click at [333, 226] on span at bounding box center [335, 225] width 16 height 16
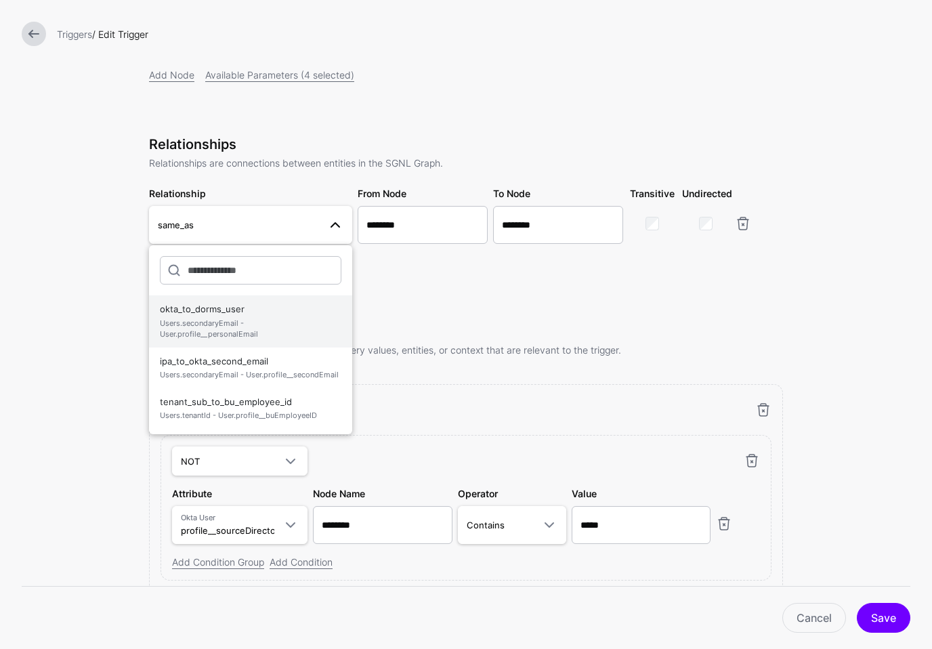
click at [225, 335] on span "Users.secondaryEmail - User.profile__personalEmail" at bounding box center [251, 329] width 182 height 22
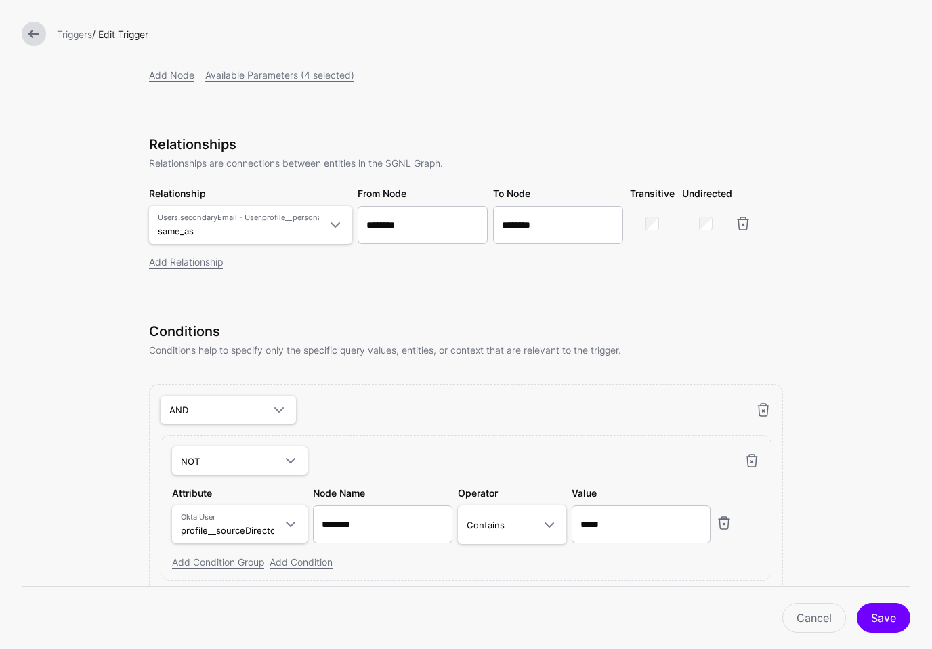
click at [120, 371] on form "**********" at bounding box center [466, 338] width 932 height 1187
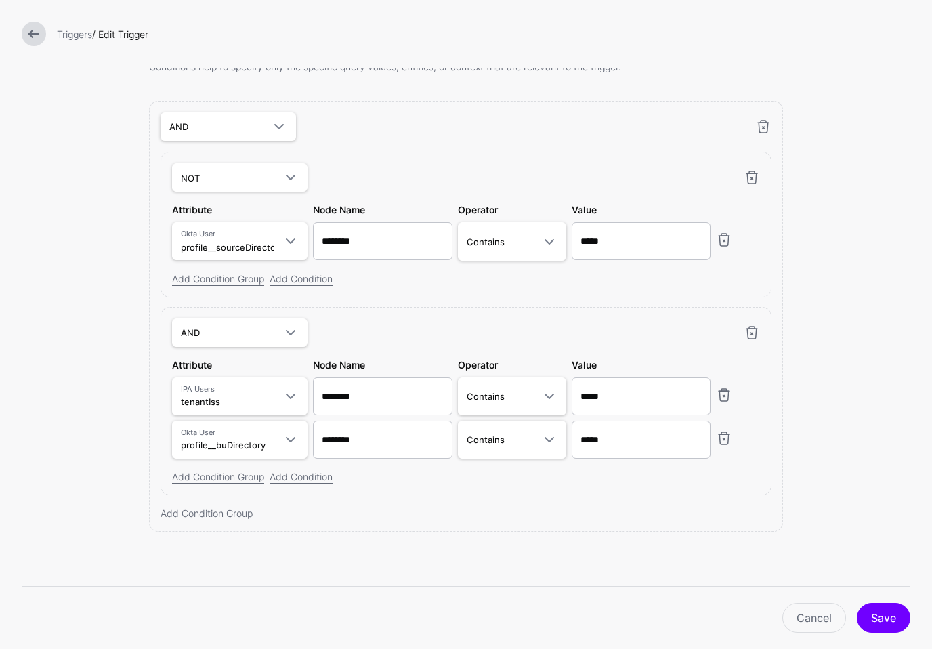
scroll to position [0, 0]
click at [513, 444] on span "Contains" at bounding box center [500, 439] width 66 height 15
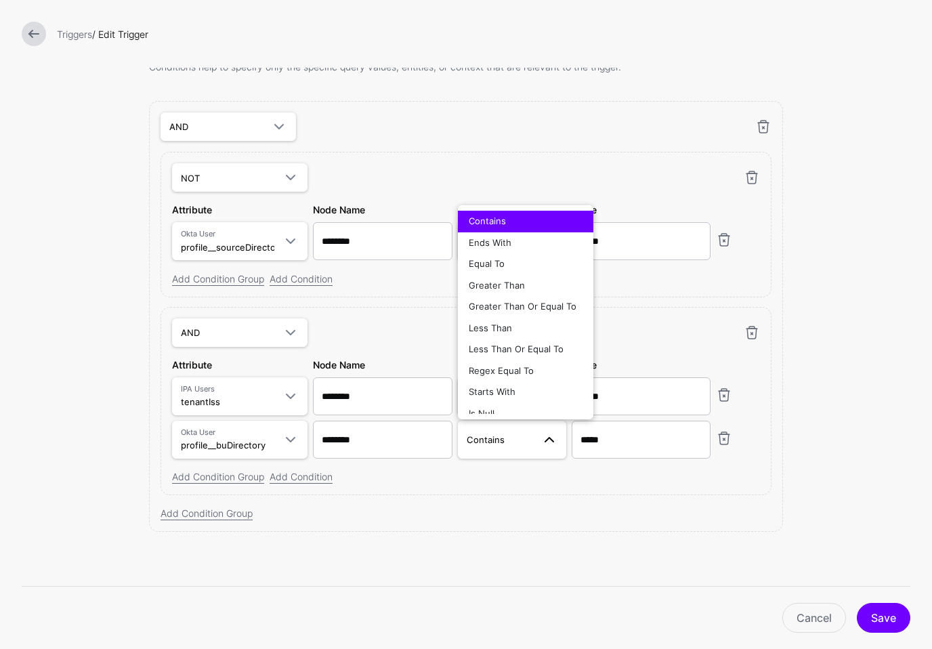
click at [95, 435] on form "**********" at bounding box center [466, 55] width 932 height 1187
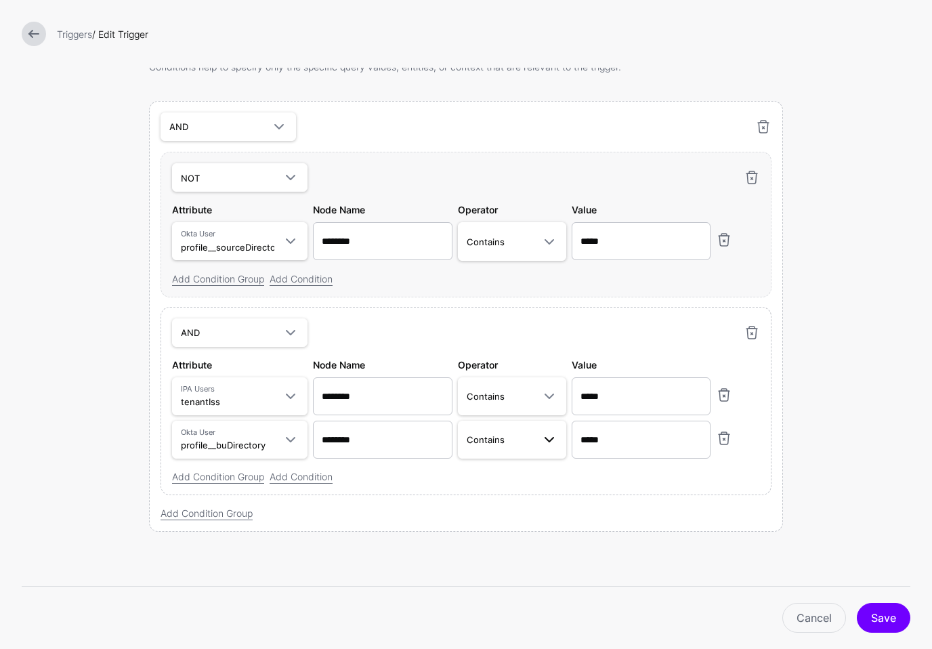
click at [547, 439] on span at bounding box center [549, 439] width 16 height 16
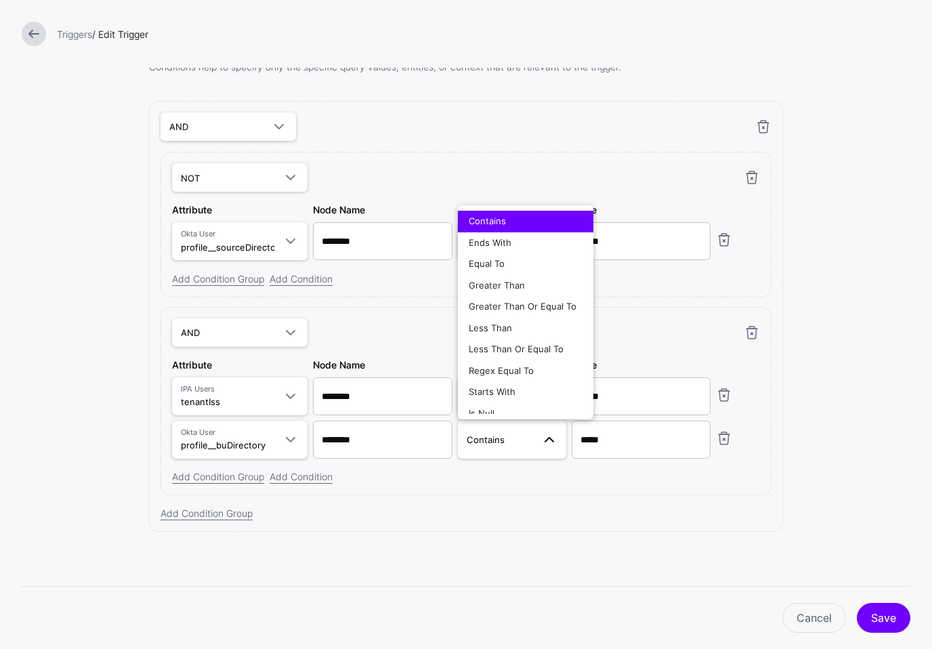
click at [110, 408] on form "**********" at bounding box center [466, 55] width 932 height 1187
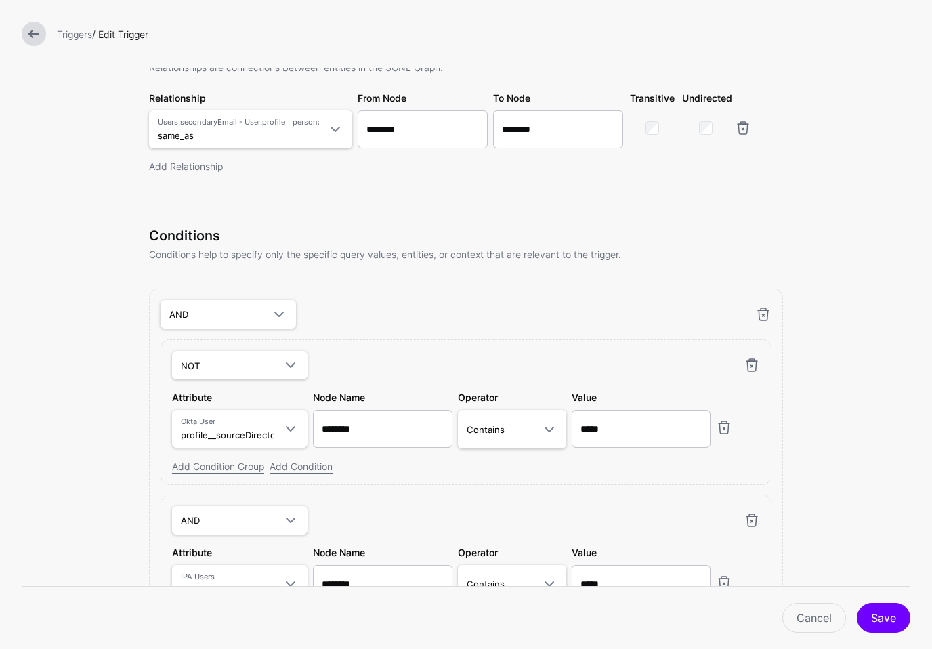
scroll to position [343, 0]
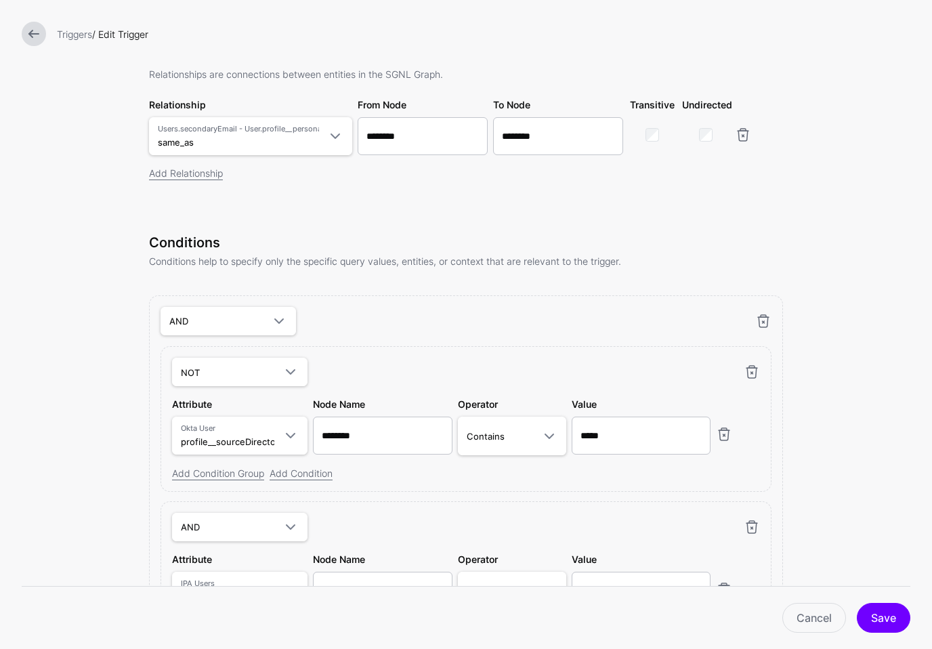
click at [73, 90] on form "**********" at bounding box center [466, 250] width 932 height 1187
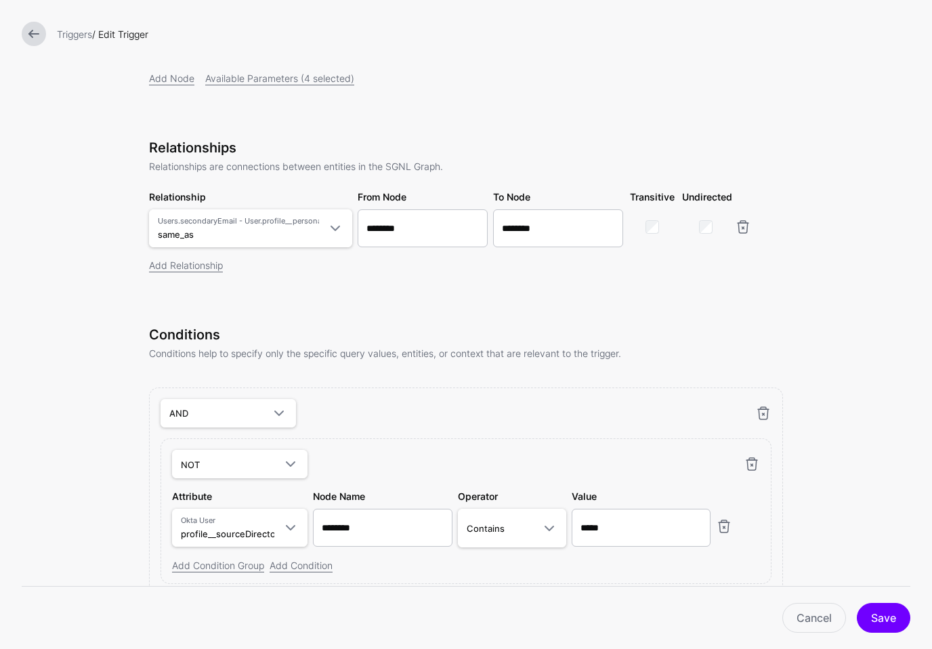
scroll to position [249, 0]
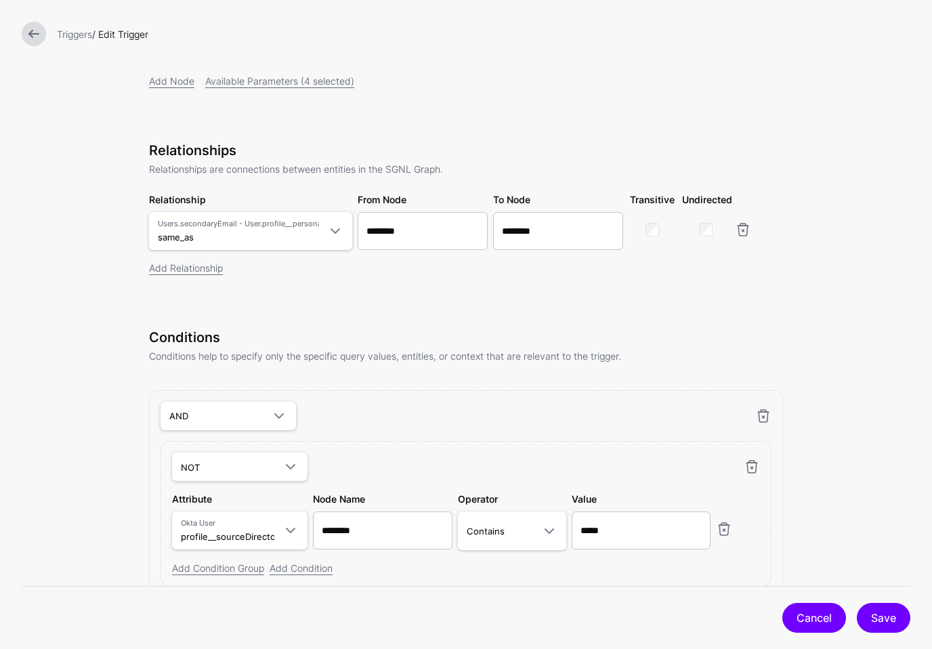
click at [822, 614] on link "Cancel" at bounding box center [814, 618] width 64 height 30
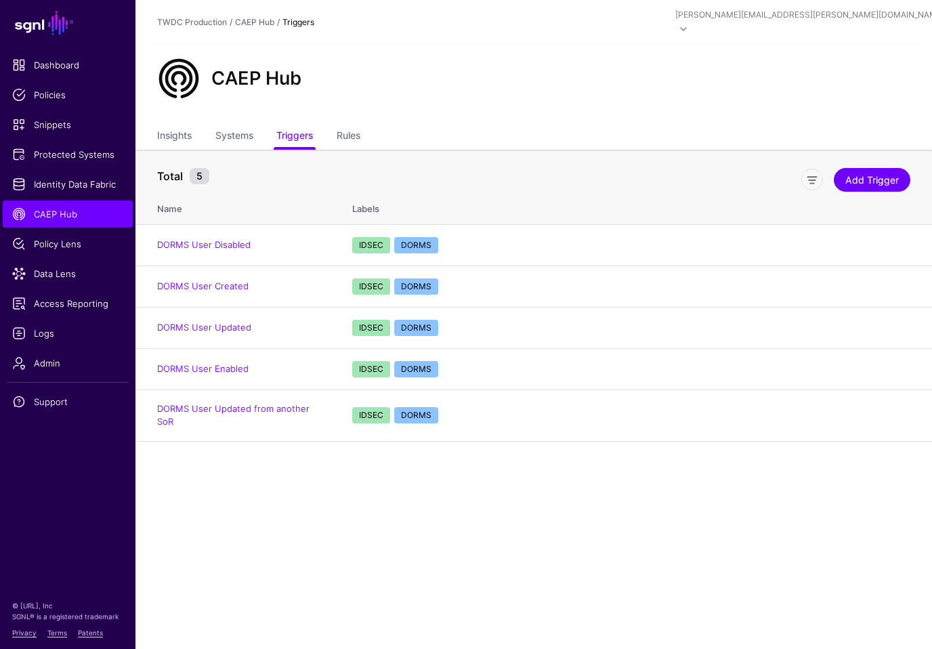
click at [292, 512] on main "SGNL Dashboard Policies Snippets Protected Systems Identity Data Fabric CAEP Hu…" at bounding box center [466, 324] width 932 height 649
